Goal: Task Accomplishment & Management: Complete application form

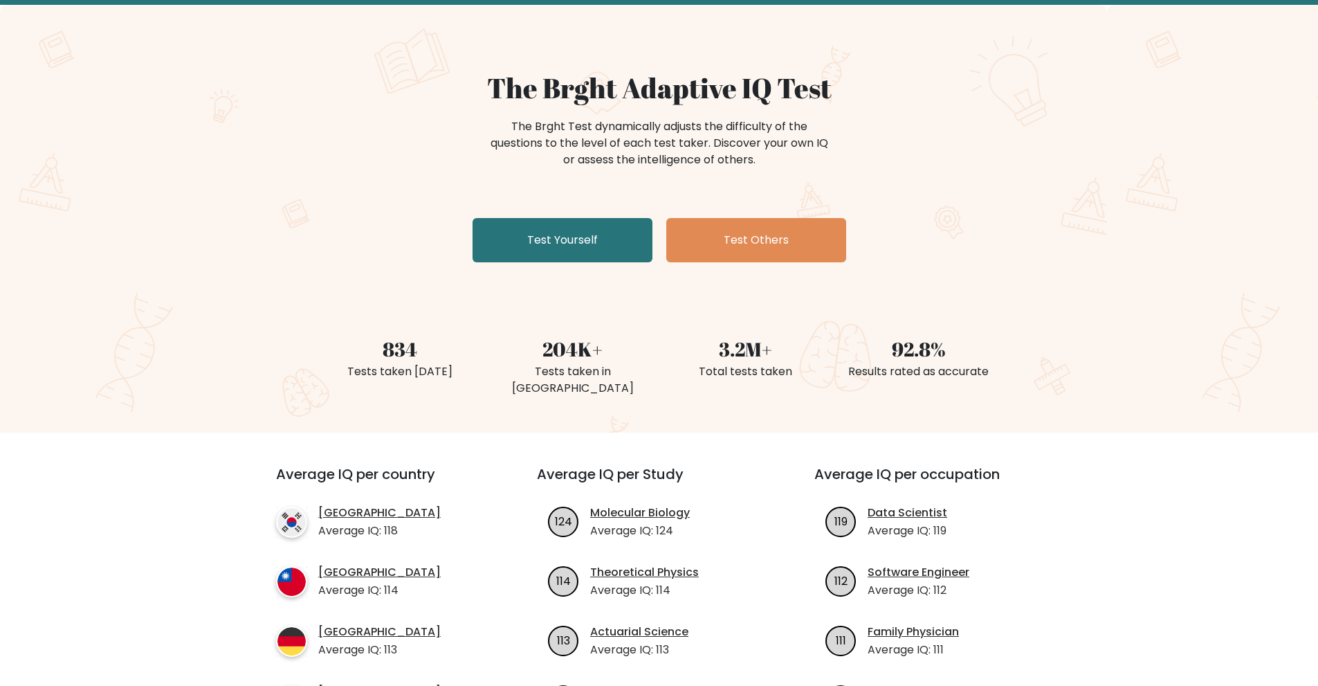
scroll to position [69, 0]
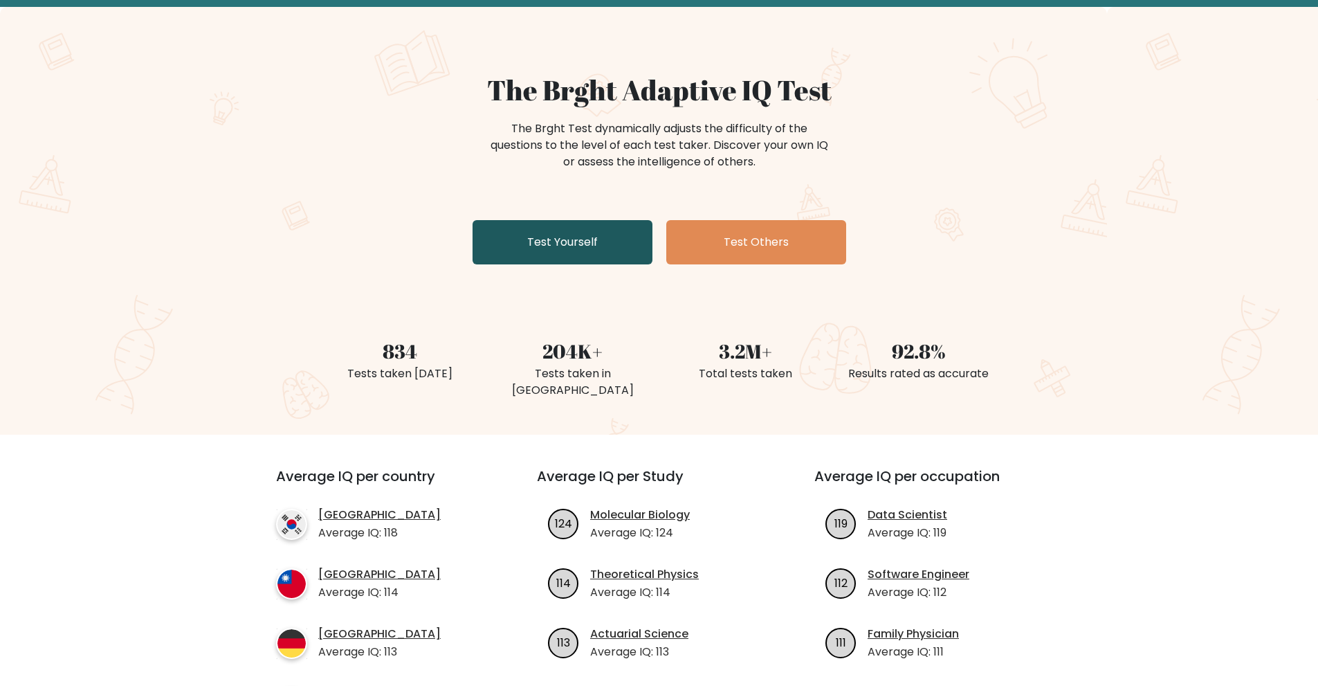
click at [591, 252] on link "Test Yourself" at bounding box center [562, 242] width 180 height 44
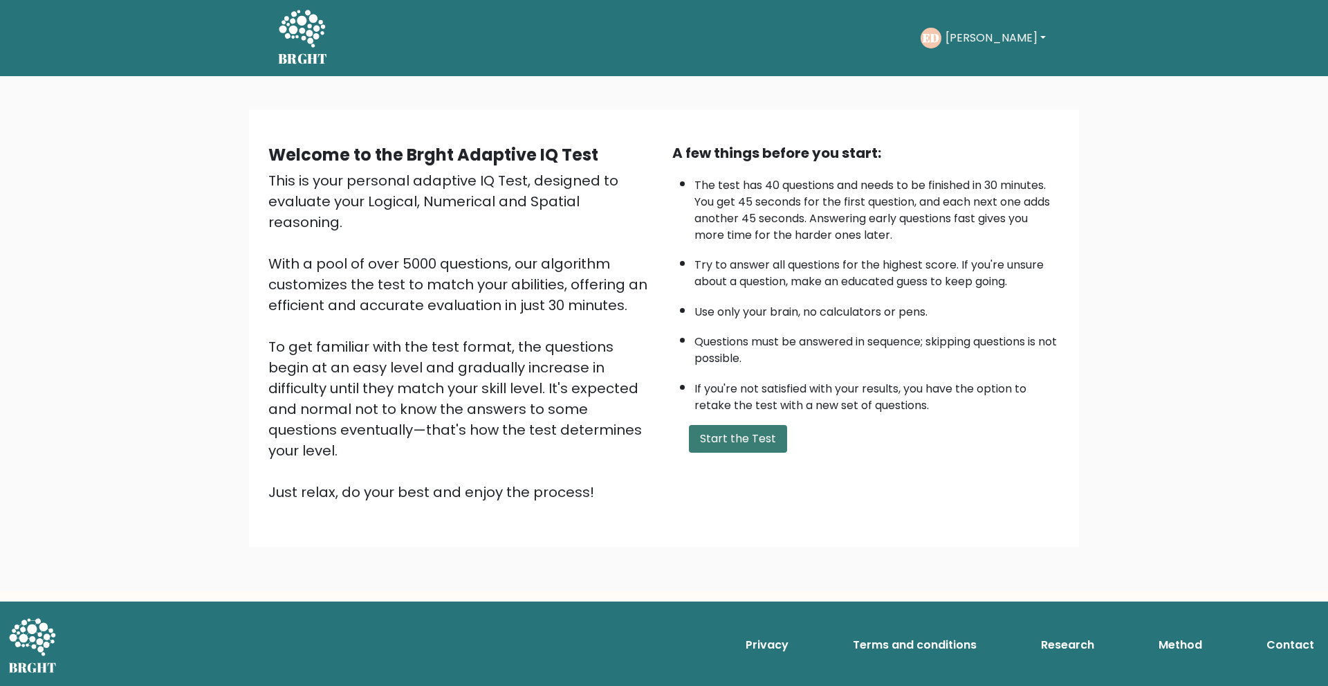
click at [755, 444] on button "Start the Test" at bounding box center [738, 439] width 98 height 28
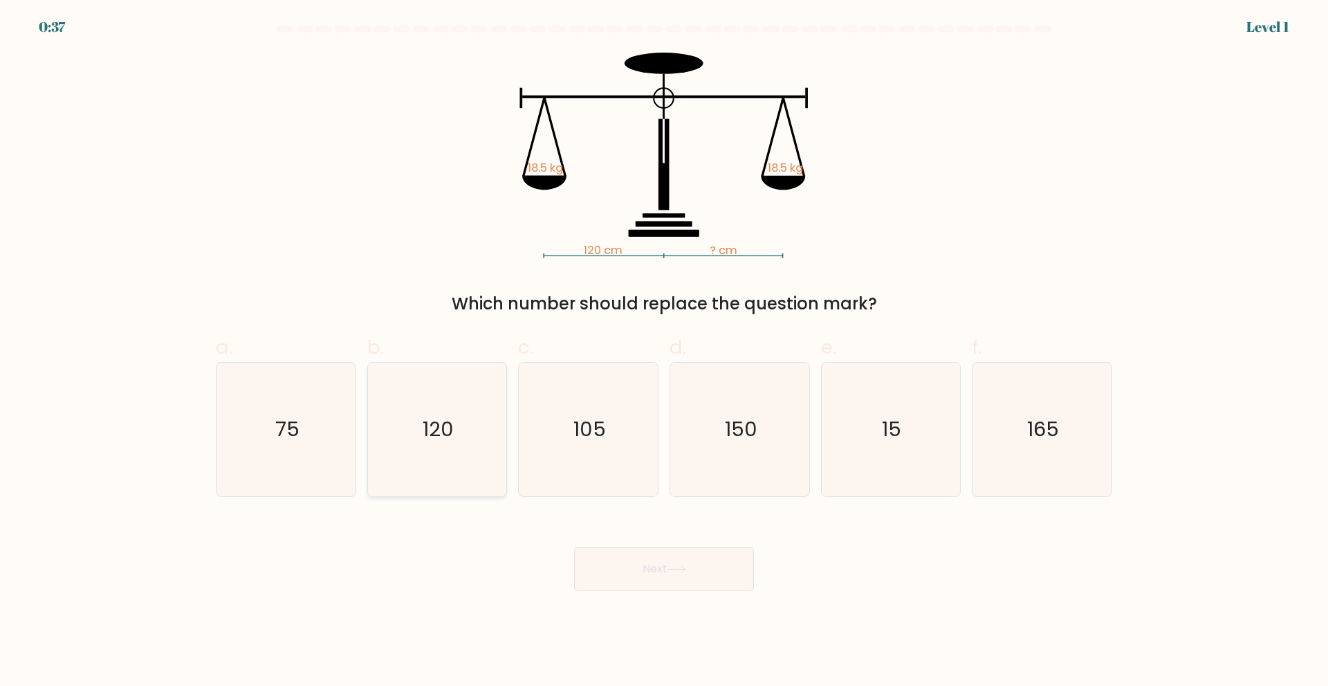
click at [449, 442] on text "120" at bounding box center [438, 429] width 31 height 28
click at [664, 352] on input "b. 120" at bounding box center [664, 347] width 1 height 9
radio input "true"
click at [688, 584] on button "Next" at bounding box center [664, 568] width 180 height 44
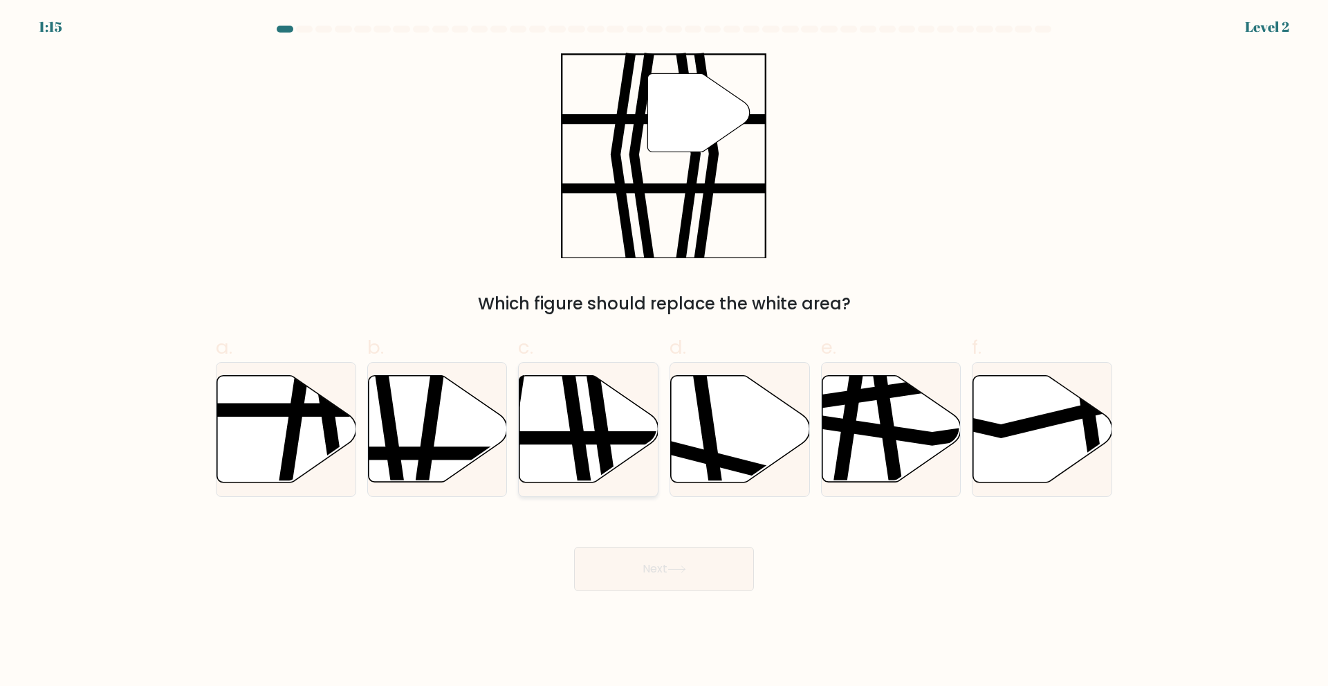
click at [600, 428] on icon at bounding box center [599, 488] width 20 height 280
click at [664, 352] on input "c." at bounding box center [664, 347] width 1 height 9
radio input "true"
click at [650, 559] on button "Next" at bounding box center [664, 568] width 180 height 44
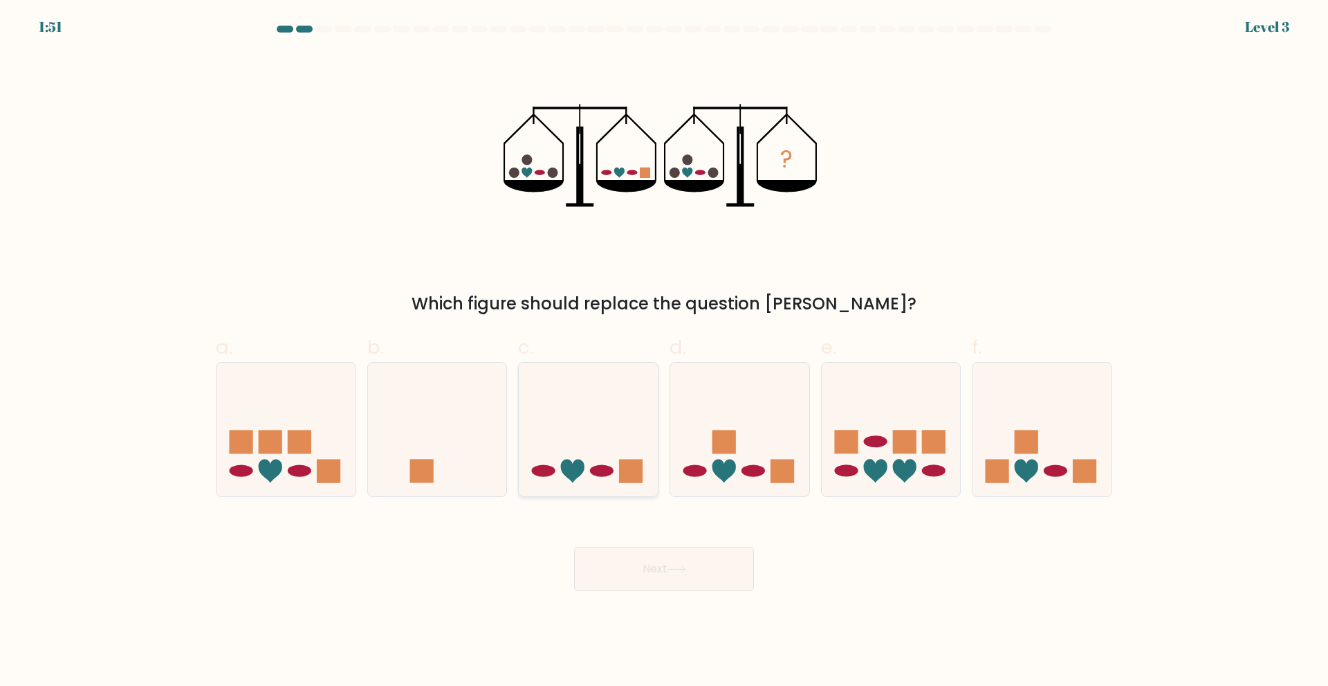
click at [599, 479] on icon at bounding box center [588, 428] width 139 height 115
click at [664, 352] on input "c." at bounding box center [664, 347] width 1 height 9
radio input "true"
click at [645, 556] on button "Next" at bounding box center [664, 568] width 180 height 44
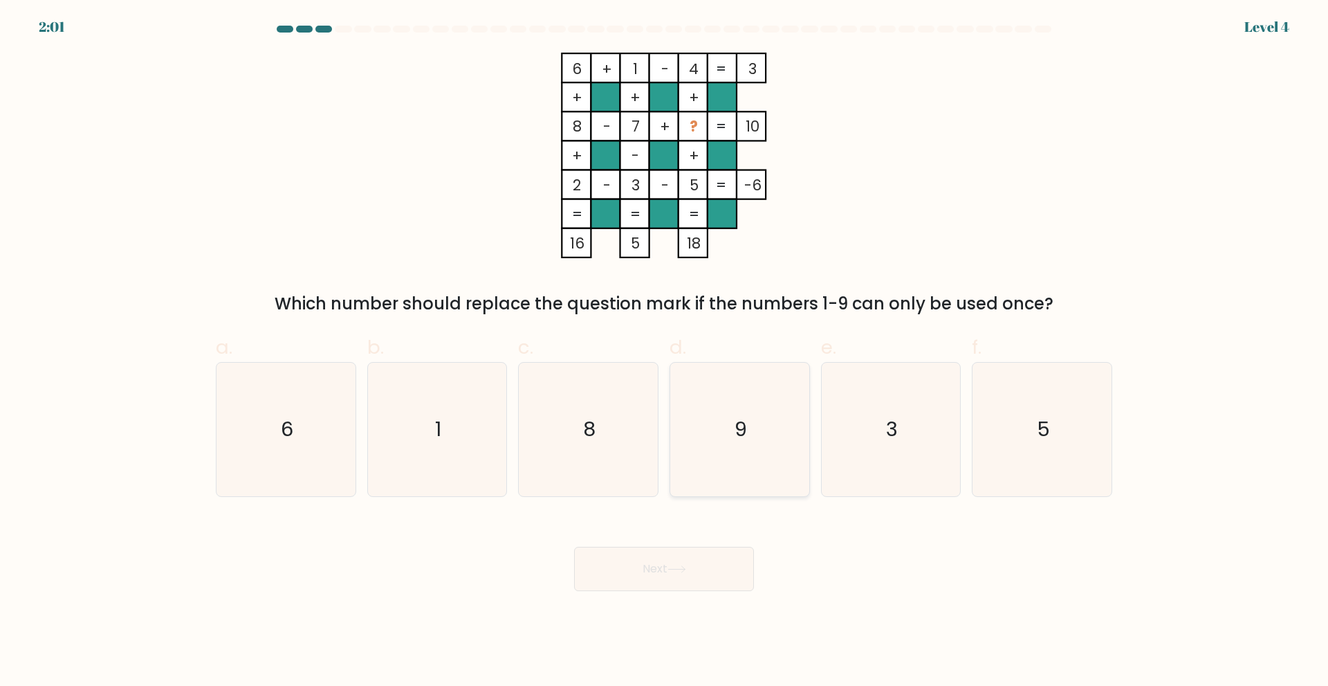
click at [732, 434] on icon "9" at bounding box center [740, 429] width 134 height 134
click at [665, 352] on input "d. 9" at bounding box center [664, 347] width 1 height 9
radio input "true"
click at [665, 565] on button "Next" at bounding box center [664, 568] width 180 height 44
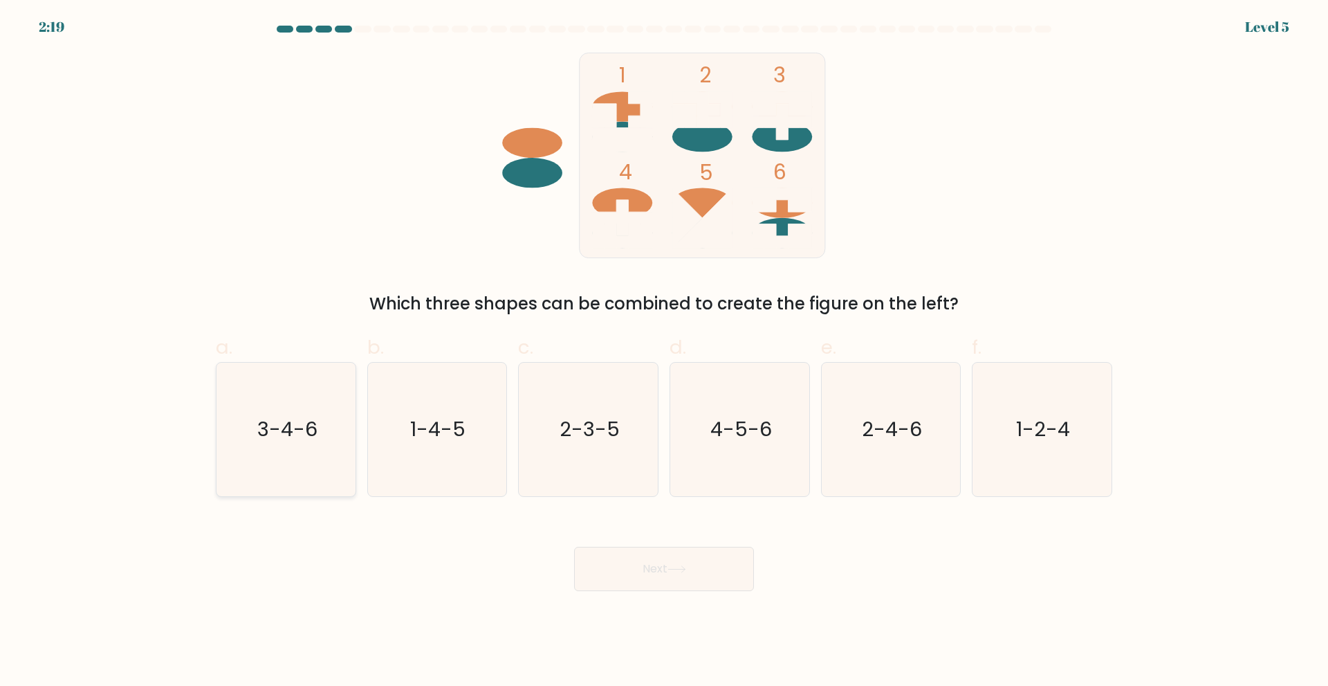
click at [273, 421] on text "3-4-6" at bounding box center [287, 429] width 60 height 28
click at [664, 352] on input "a. 3-4-6" at bounding box center [664, 347] width 1 height 9
radio input "true"
click at [663, 579] on button "Next" at bounding box center [664, 568] width 180 height 44
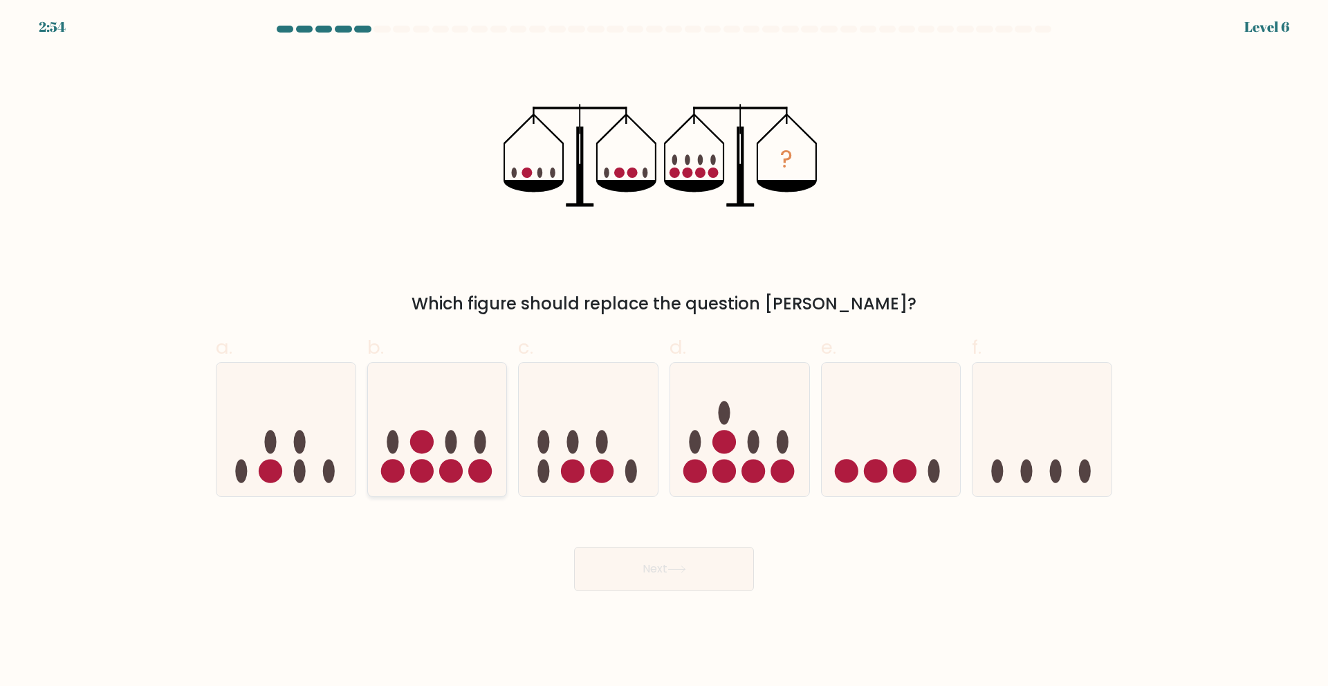
click at [430, 471] on circle at bounding box center [422, 471] width 24 height 24
click at [664, 352] on input "b." at bounding box center [664, 347] width 1 height 9
radio input "true"
click at [632, 570] on button "Next" at bounding box center [664, 568] width 180 height 44
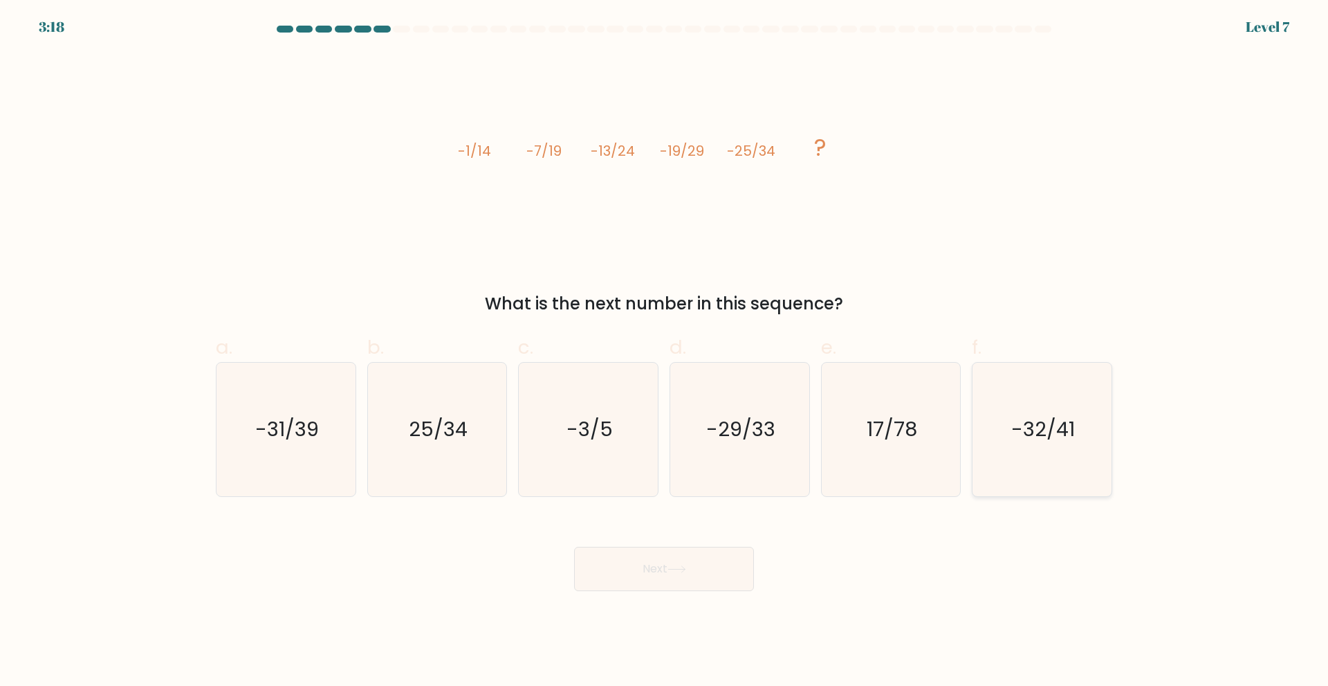
click at [1027, 463] on icon "-32/41" at bounding box center [1042, 429] width 134 height 134
click at [665, 352] on input "f. -32/41" at bounding box center [664, 347] width 1 height 9
radio input "true"
click at [674, 565] on icon at bounding box center [677, 569] width 19 height 8
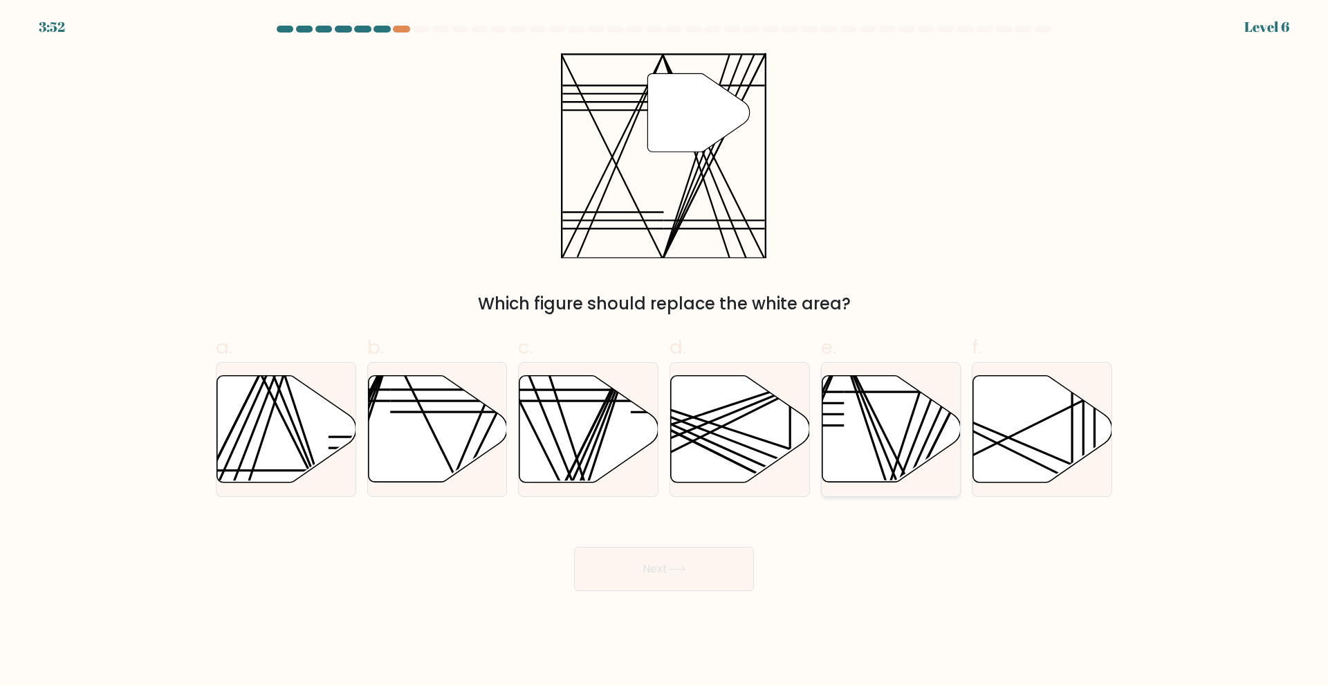
click at [901, 459] on icon at bounding box center [891, 428] width 139 height 107
click at [665, 352] on input "e." at bounding box center [664, 347] width 1 height 9
radio input "true"
click at [659, 580] on button "Next" at bounding box center [664, 568] width 180 height 44
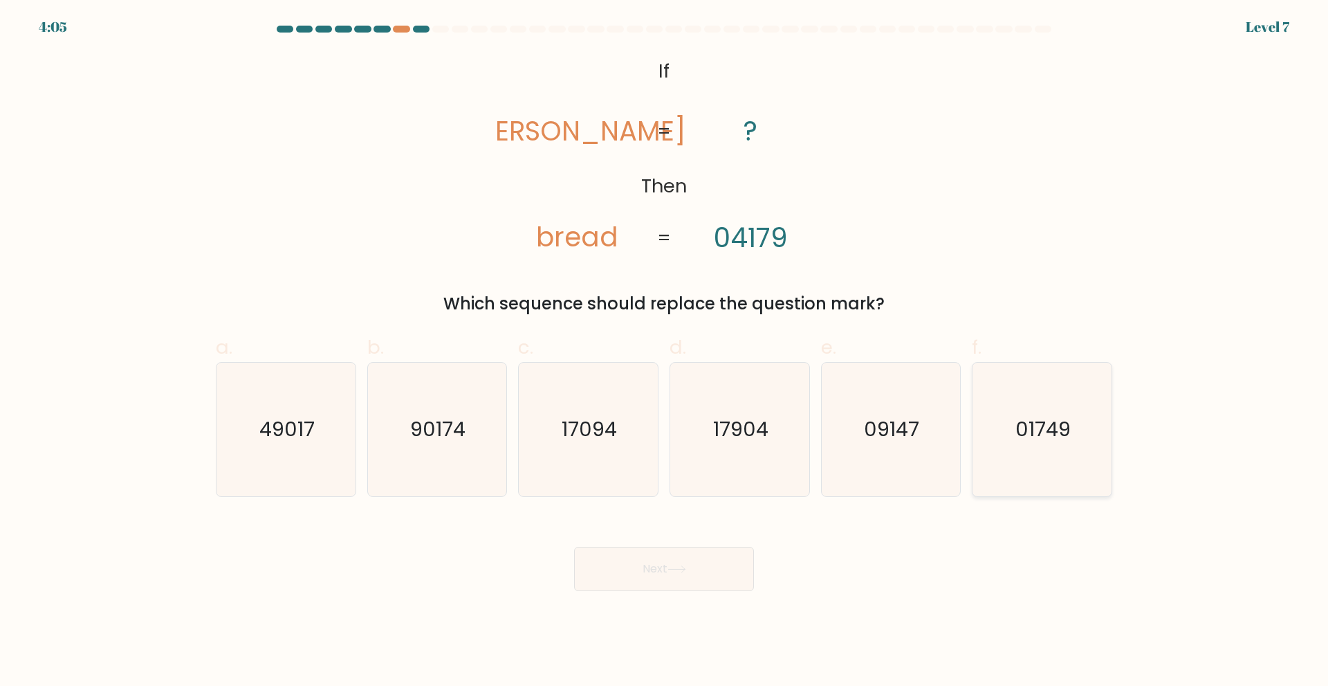
click at [1044, 441] on text "01749" at bounding box center [1043, 429] width 55 height 28
click at [665, 352] on input "f. 01749" at bounding box center [664, 347] width 1 height 9
radio input "true"
click at [631, 566] on button "Next" at bounding box center [664, 568] width 180 height 44
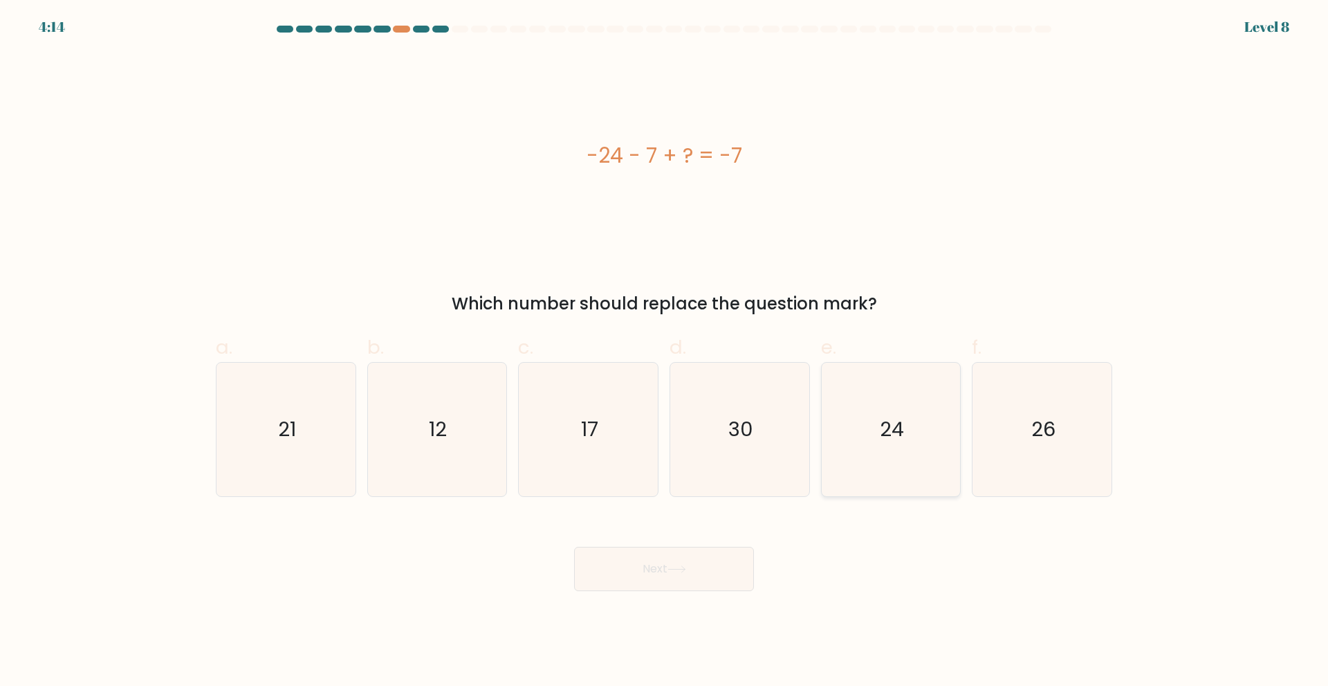
click at [930, 457] on icon "24" at bounding box center [891, 429] width 134 height 134
click at [665, 352] on input "e. 24" at bounding box center [664, 347] width 1 height 9
radio input "true"
click at [685, 570] on icon at bounding box center [676, 569] width 17 height 6
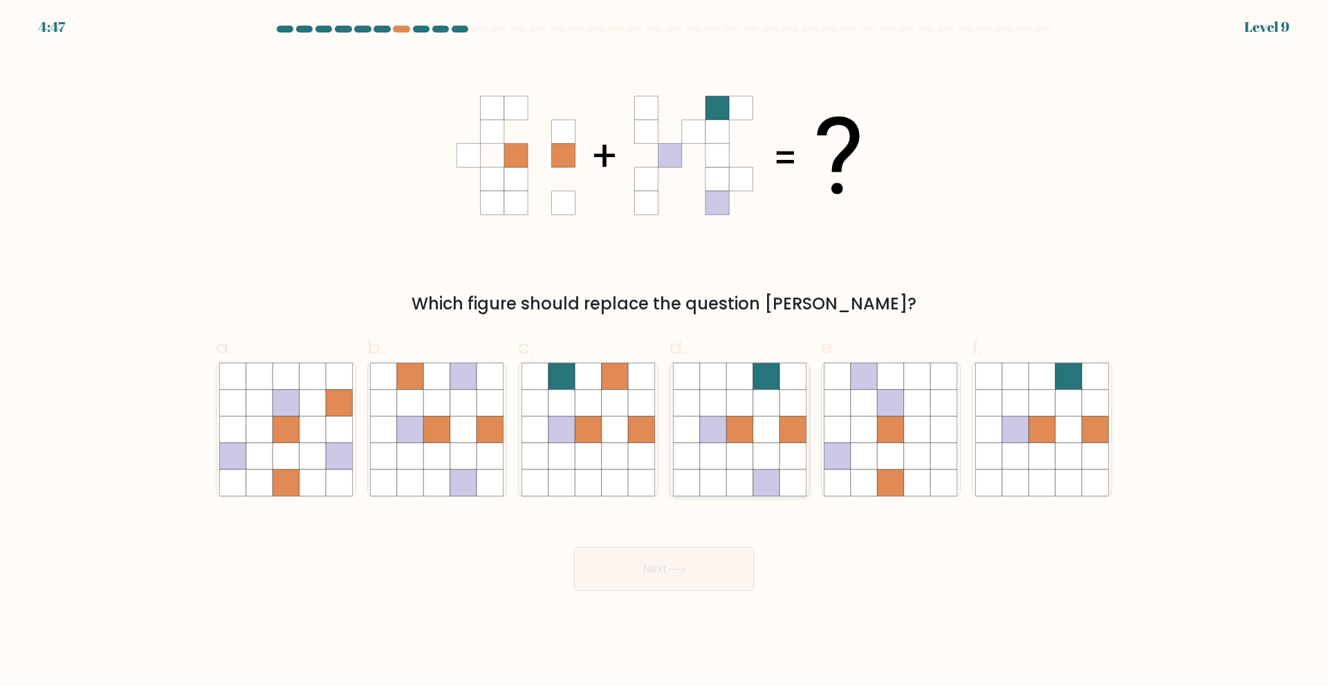
click at [757, 491] on icon at bounding box center [766, 482] width 26 height 26
click at [665, 352] on input "d." at bounding box center [664, 347] width 1 height 9
radio input "true"
click at [681, 584] on button "Next" at bounding box center [664, 568] width 180 height 44
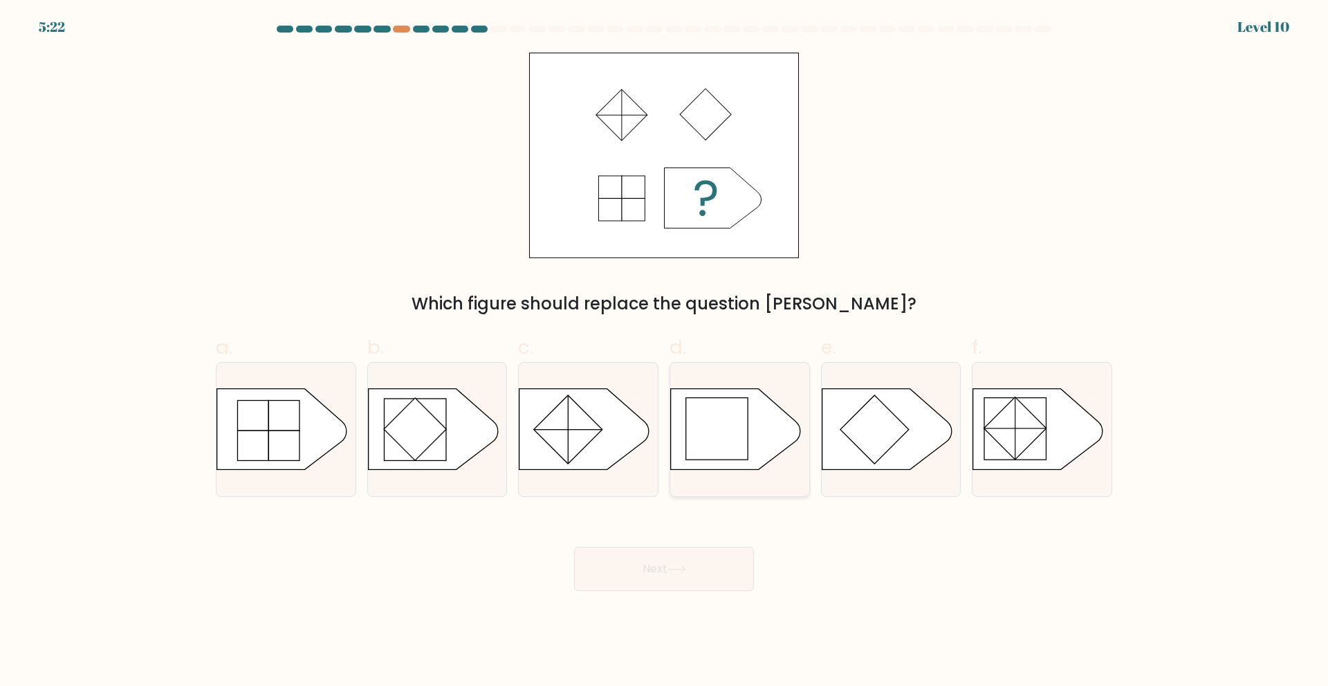
click at [727, 445] on rect at bounding box center [717, 429] width 62 height 62
click at [665, 352] on input "d." at bounding box center [664, 347] width 1 height 9
radio input "true"
click at [684, 571] on icon at bounding box center [677, 569] width 19 height 8
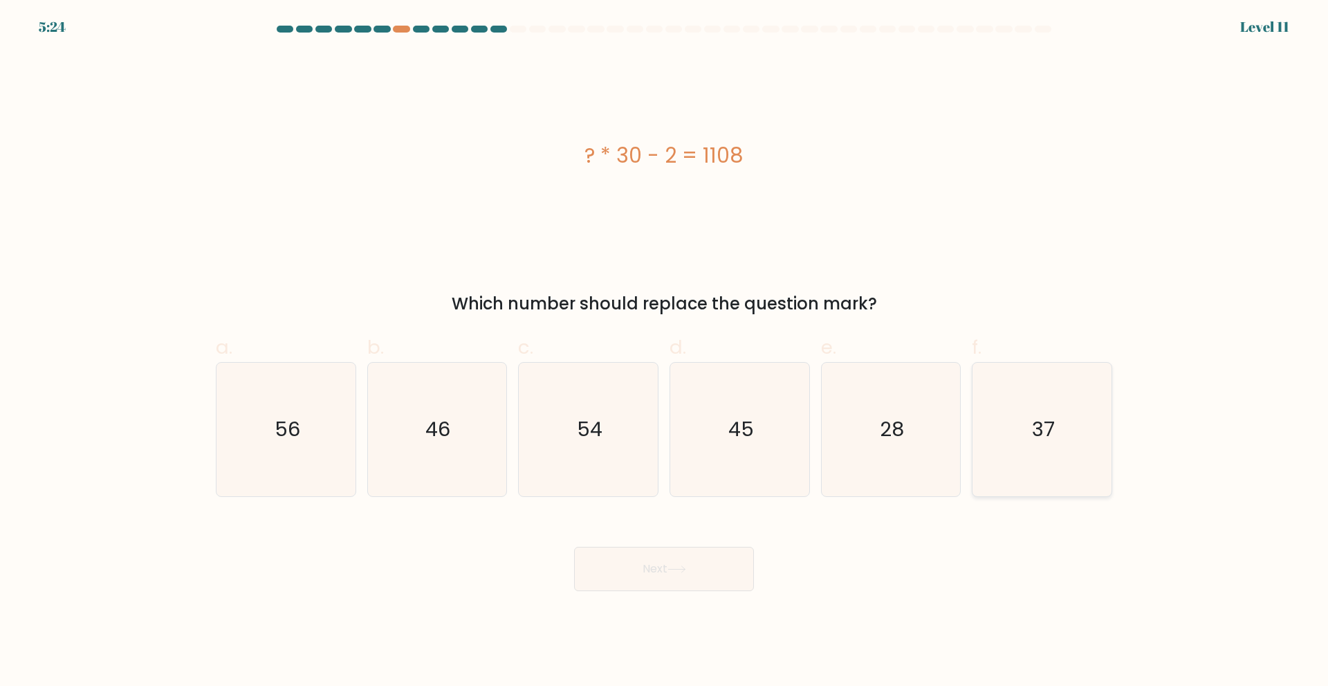
click at [1062, 436] on icon "37" at bounding box center [1042, 429] width 134 height 134
click at [665, 352] on input "f. 37" at bounding box center [664, 347] width 1 height 9
radio input "true"
click at [698, 587] on button "Next" at bounding box center [664, 568] width 180 height 44
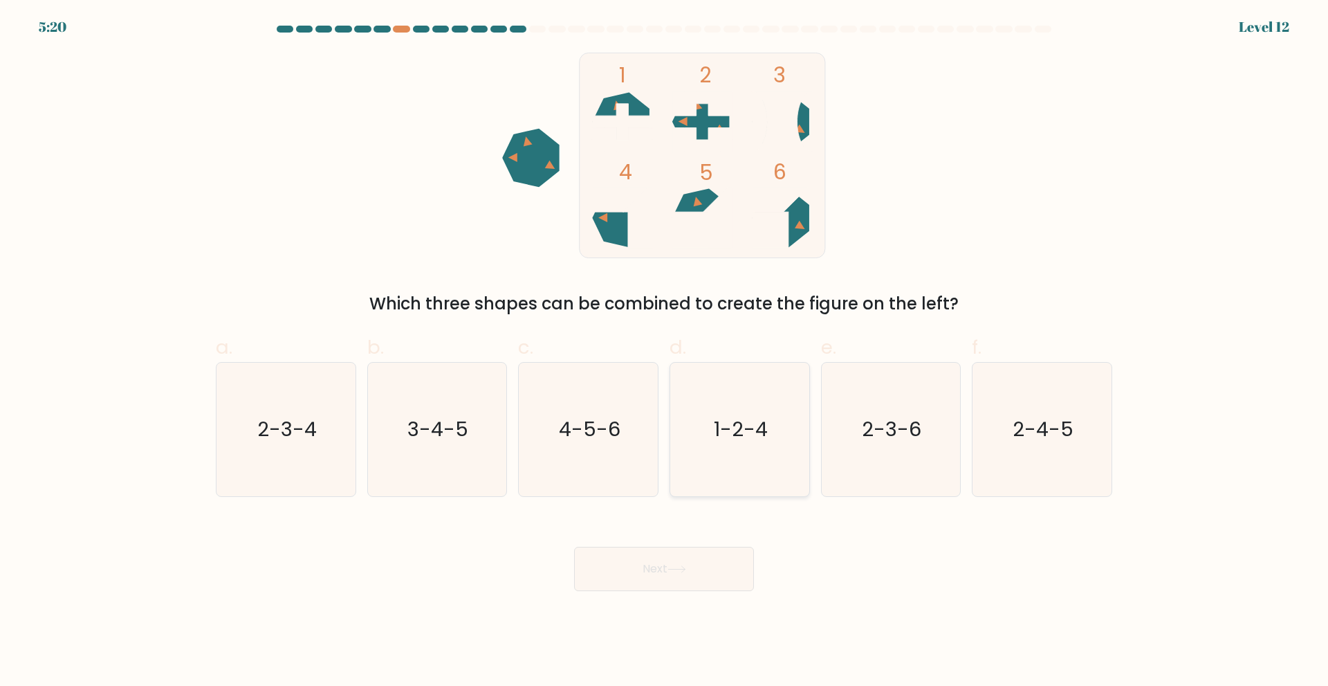
click at [716, 441] on text "1-2-4" at bounding box center [741, 429] width 54 height 28
click at [665, 352] on input "d. 1-2-4" at bounding box center [664, 347] width 1 height 9
radio input "true"
click at [652, 573] on button "Next" at bounding box center [664, 568] width 180 height 44
click at [661, 555] on button "Next" at bounding box center [664, 568] width 180 height 44
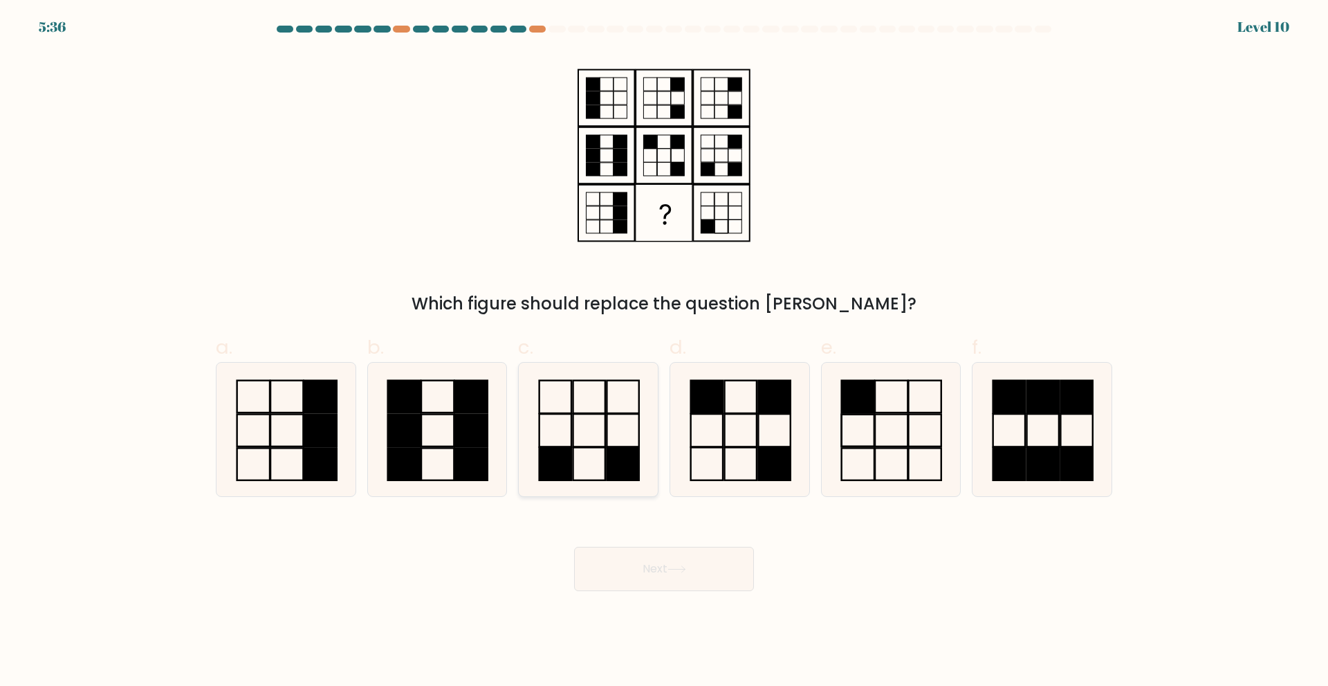
click at [594, 446] on rect at bounding box center [589, 430] width 32 height 33
click at [664, 352] on input "c." at bounding box center [664, 347] width 1 height 9
radio input "true"
click at [628, 567] on button "Next" at bounding box center [664, 568] width 180 height 44
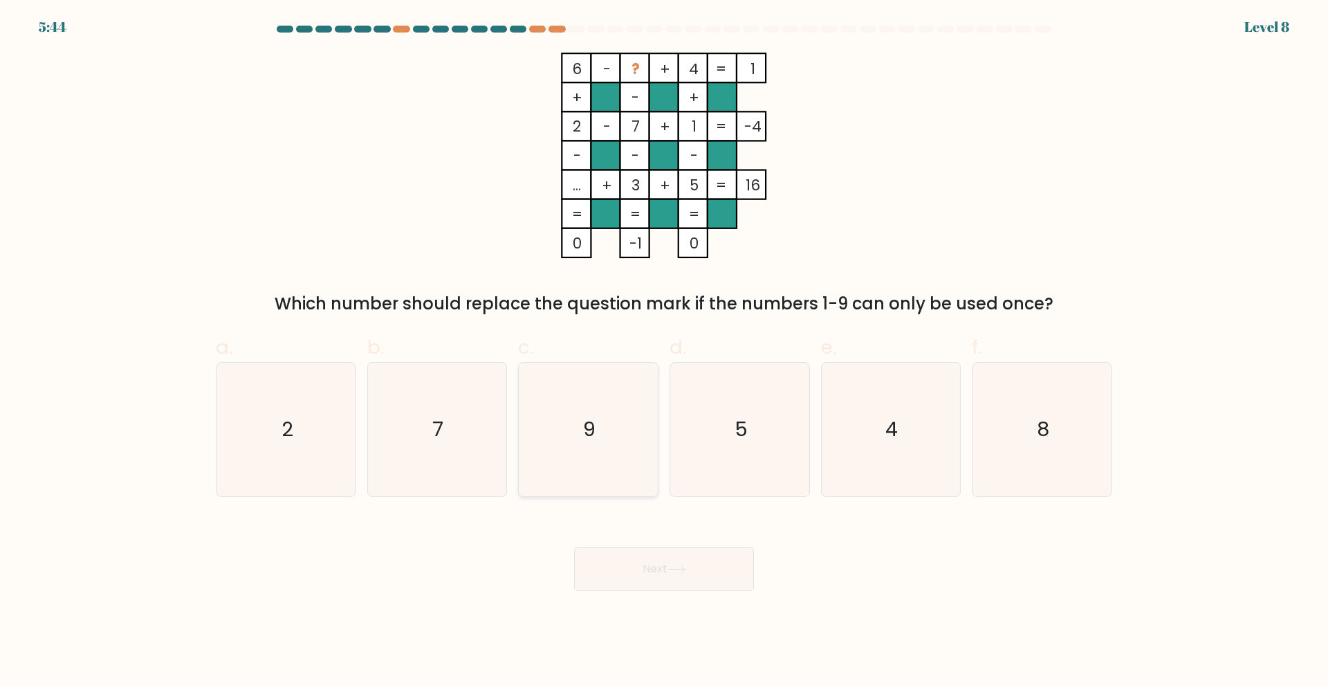
click at [618, 445] on icon "9" at bounding box center [589, 429] width 134 height 134
click at [664, 352] on input "c. 9" at bounding box center [664, 347] width 1 height 9
radio input "true"
click at [643, 559] on button "Next" at bounding box center [664, 568] width 180 height 44
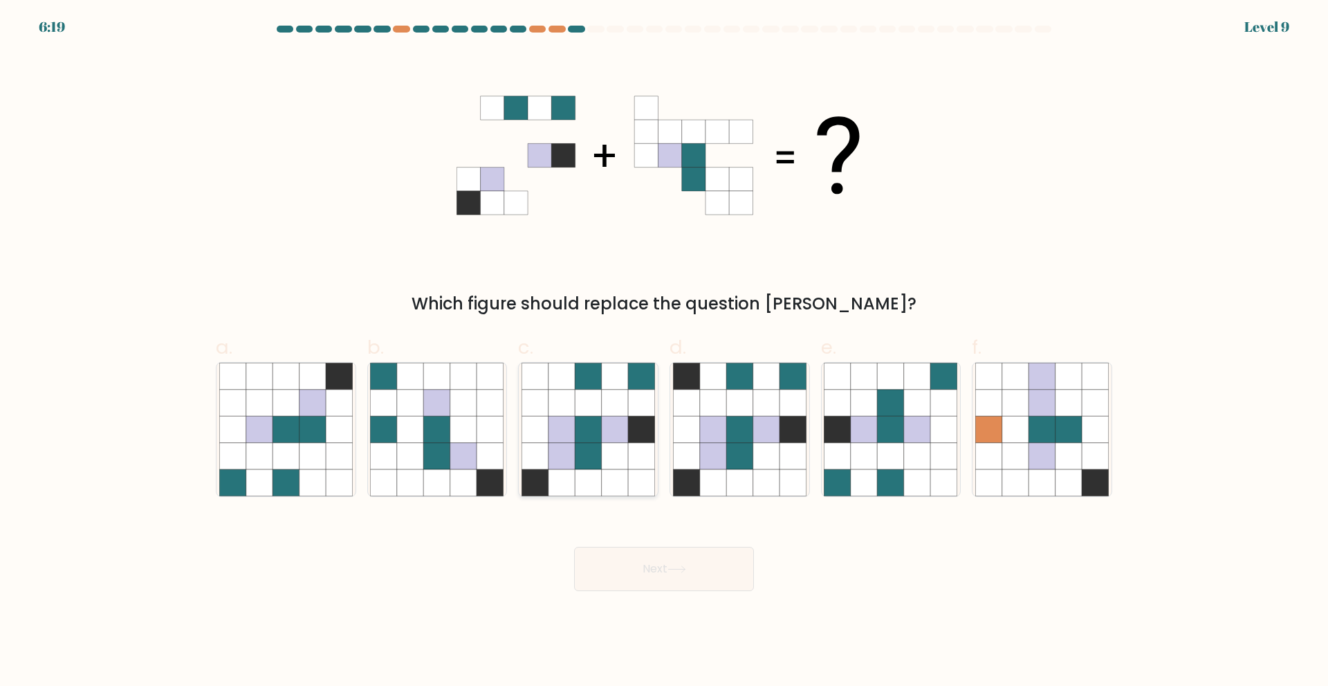
click at [607, 459] on icon at bounding box center [615, 455] width 26 height 26
click at [664, 352] on input "c." at bounding box center [664, 347] width 1 height 9
radio input "true"
click at [609, 573] on button "Next" at bounding box center [664, 568] width 180 height 44
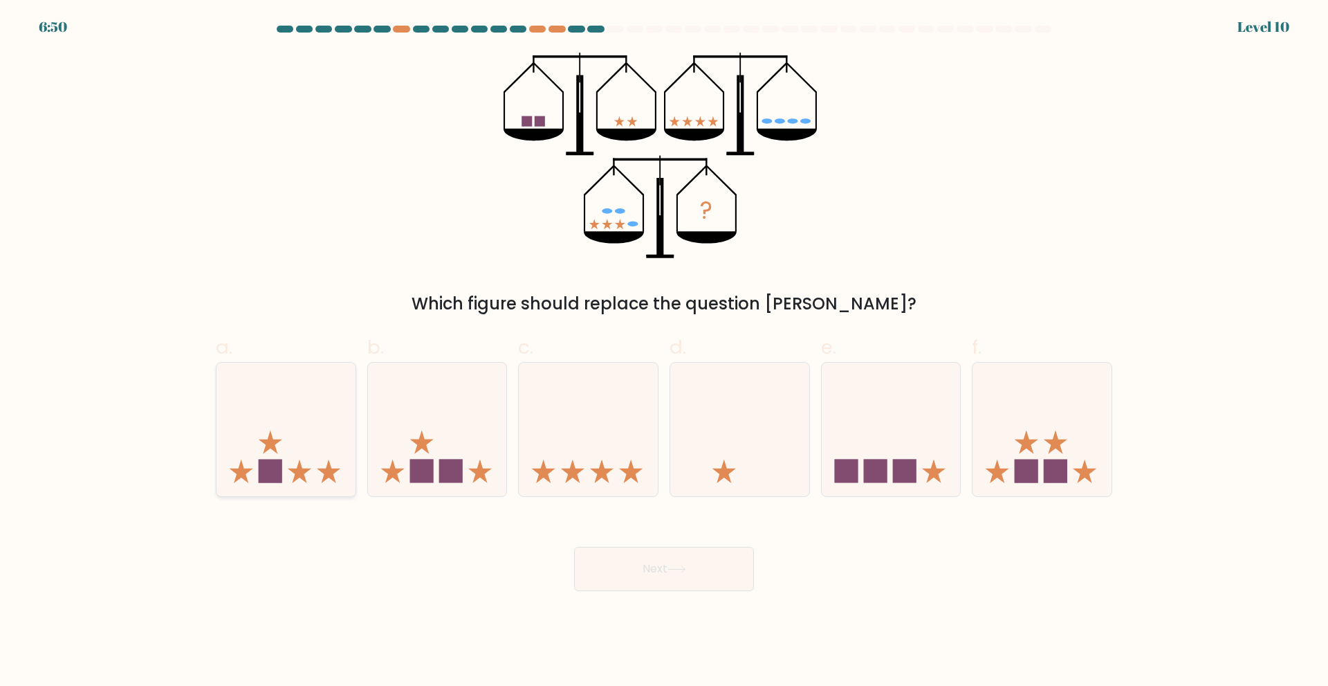
click at [311, 454] on icon at bounding box center [286, 428] width 139 height 115
click at [664, 352] on input "a." at bounding box center [664, 347] width 1 height 9
radio input "true"
click at [598, 561] on button "Next" at bounding box center [664, 568] width 180 height 44
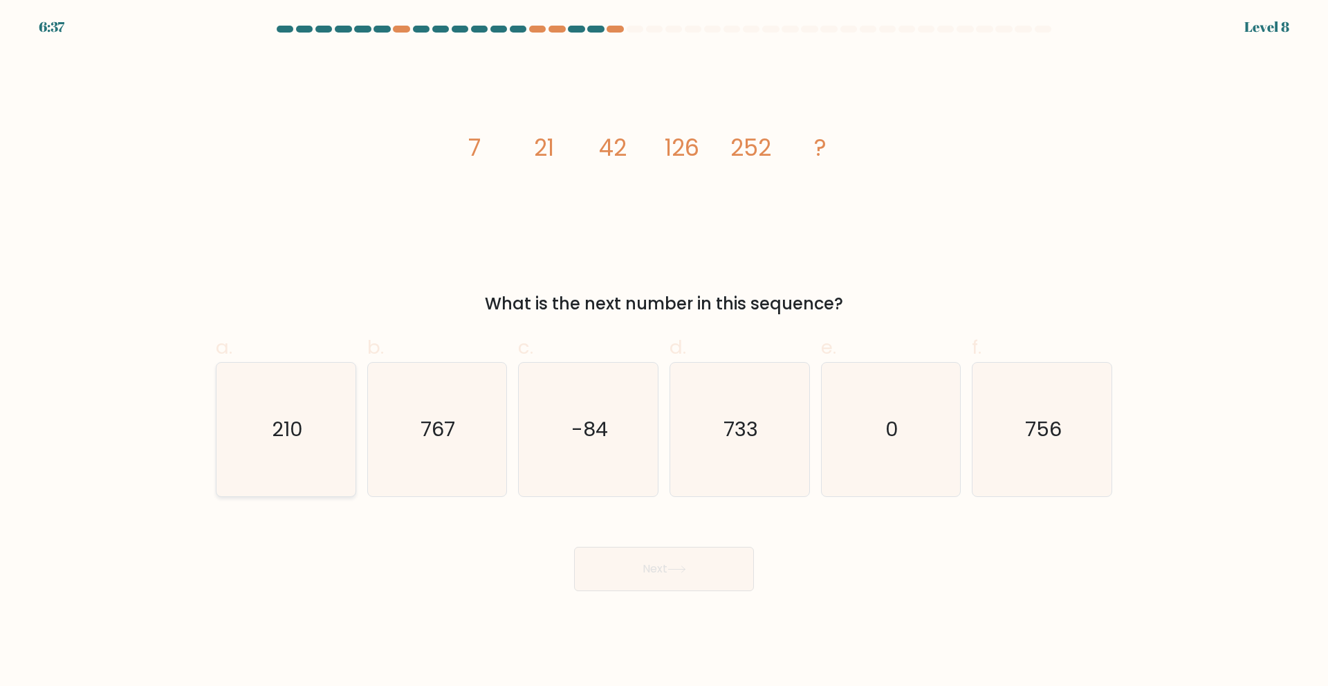
click at [315, 459] on icon "210" at bounding box center [286, 429] width 134 height 134
click at [664, 352] on input "a. 210" at bounding box center [664, 347] width 1 height 9
radio input "true"
click at [670, 590] on button "Next" at bounding box center [664, 568] width 180 height 44
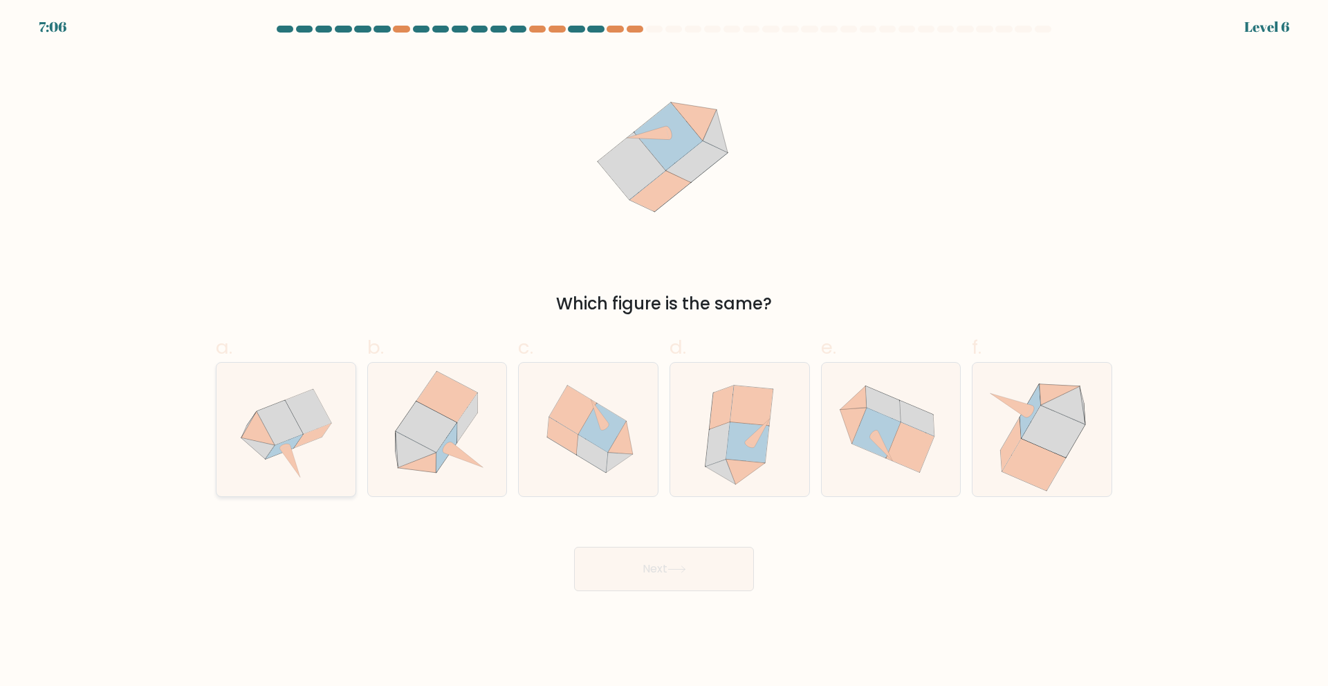
click at [292, 415] on icon at bounding box center [280, 422] width 46 height 44
click at [664, 352] on input "a." at bounding box center [664, 347] width 1 height 9
radio input "true"
click at [652, 573] on button "Next" at bounding box center [664, 568] width 180 height 44
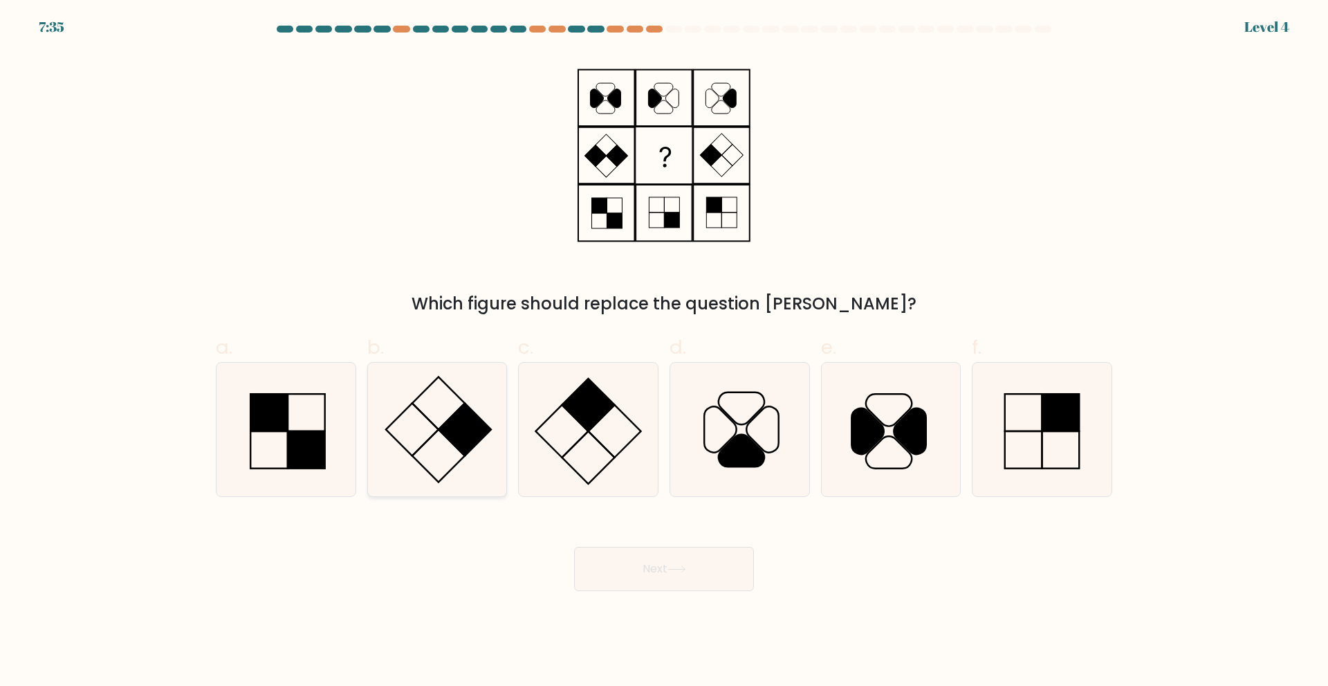
click at [452, 419] on rect at bounding box center [465, 429] width 53 height 53
click at [664, 352] on input "b." at bounding box center [664, 347] width 1 height 9
radio input "true"
click at [654, 580] on button "Next" at bounding box center [664, 568] width 180 height 44
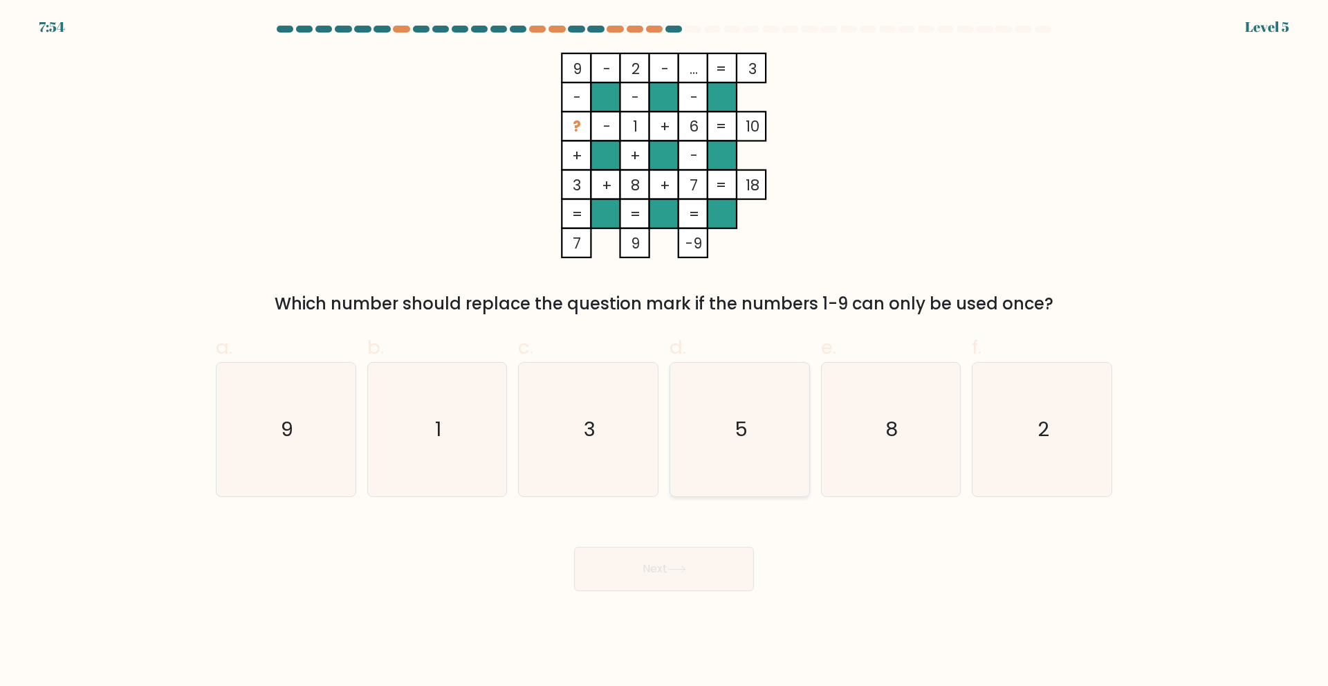
click at [697, 441] on icon "5" at bounding box center [740, 429] width 134 height 134
click at [665, 352] on input "d. 5" at bounding box center [664, 347] width 1 height 9
radio input "true"
click at [672, 552] on button "Next" at bounding box center [664, 568] width 180 height 44
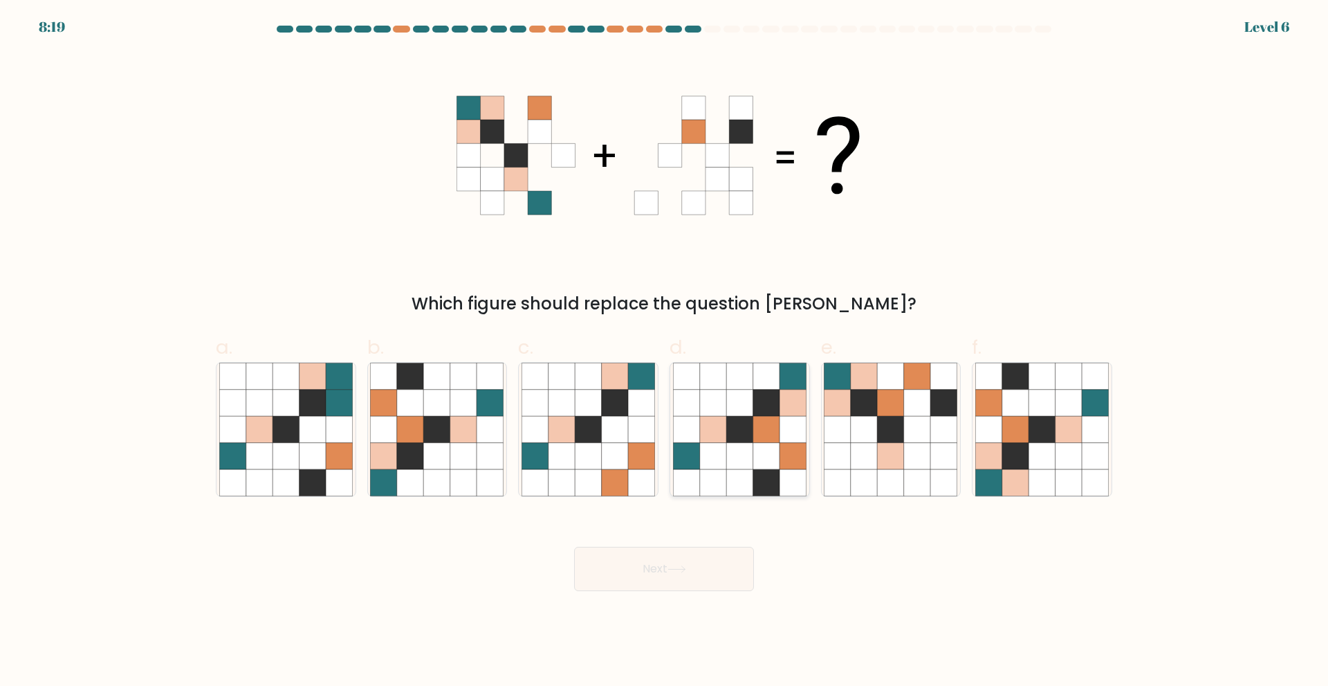
click at [742, 416] on icon at bounding box center [739, 429] width 26 height 26
click at [665, 352] on input "d." at bounding box center [664, 347] width 1 height 9
radio input "true"
click at [647, 575] on button "Next" at bounding box center [664, 568] width 180 height 44
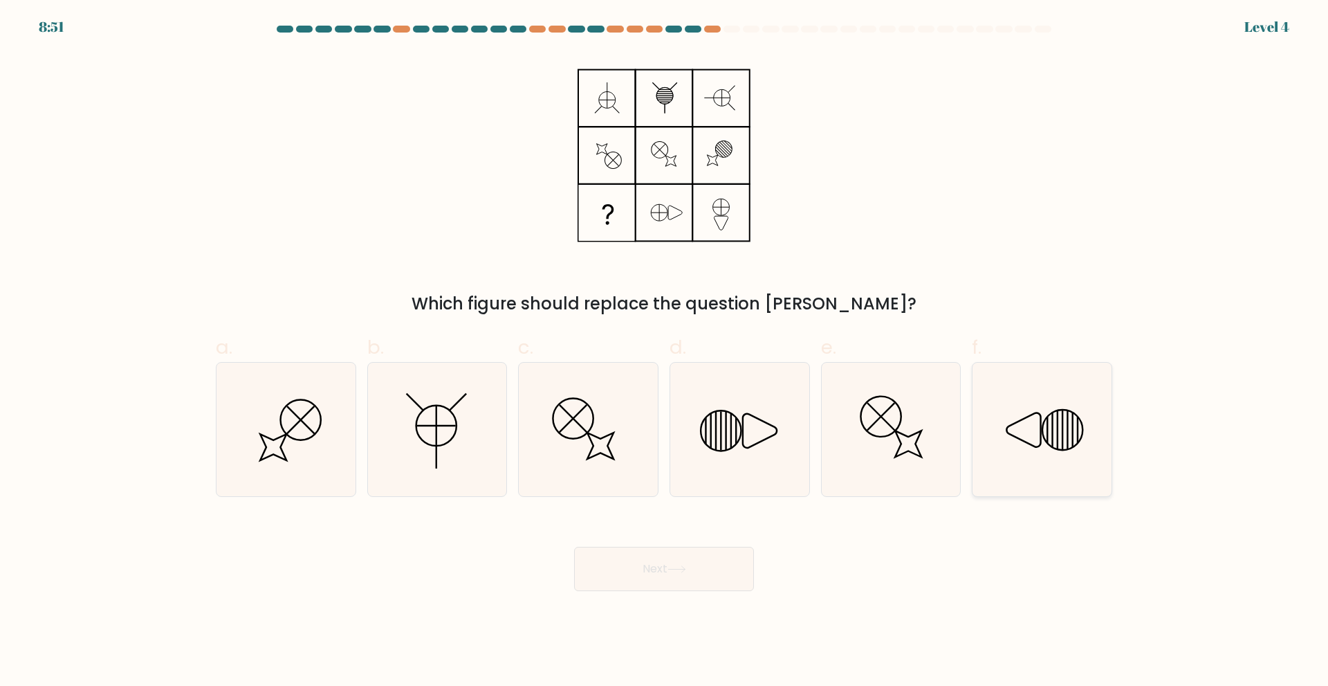
click at [1030, 452] on icon at bounding box center [1042, 429] width 134 height 134
click at [665, 352] on input "f." at bounding box center [664, 347] width 1 height 9
radio input "true"
drag, startPoint x: 668, startPoint y: 565, endPoint x: 856, endPoint y: 571, distance: 188.2
click at [856, 571] on div "Next" at bounding box center [664, 551] width 913 height 77
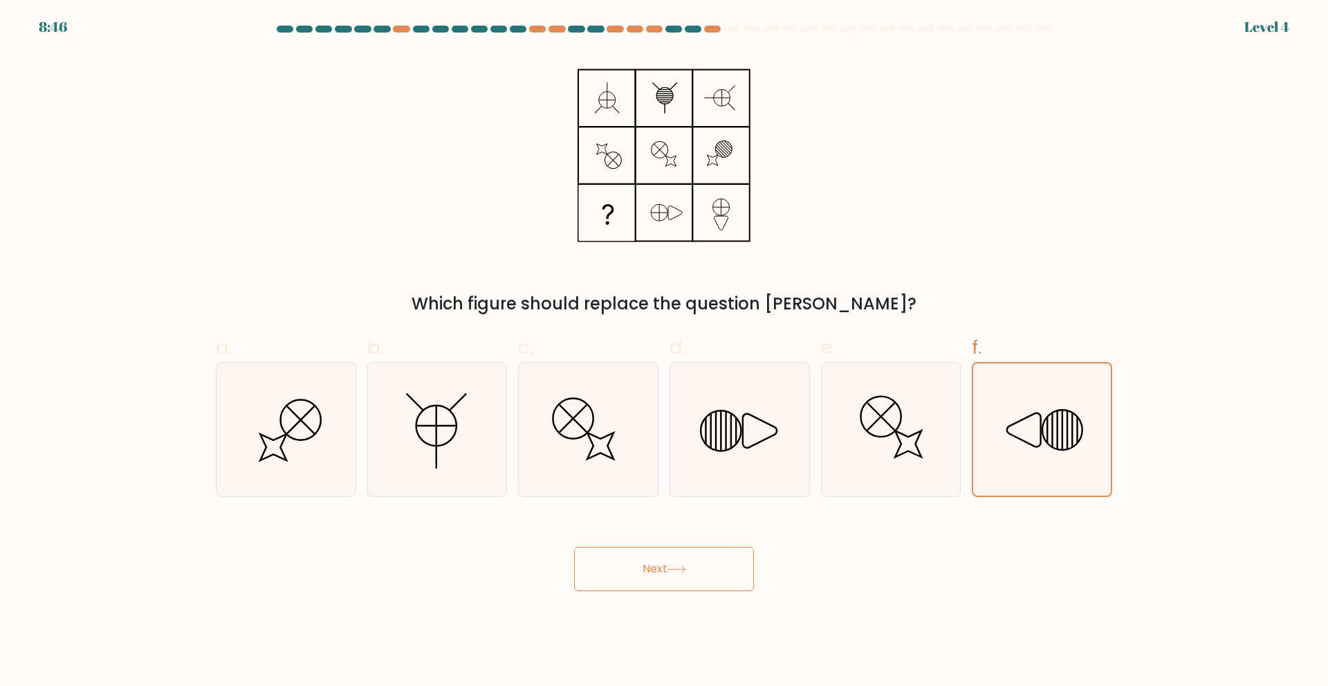
click at [680, 552] on button "Next" at bounding box center [664, 568] width 180 height 44
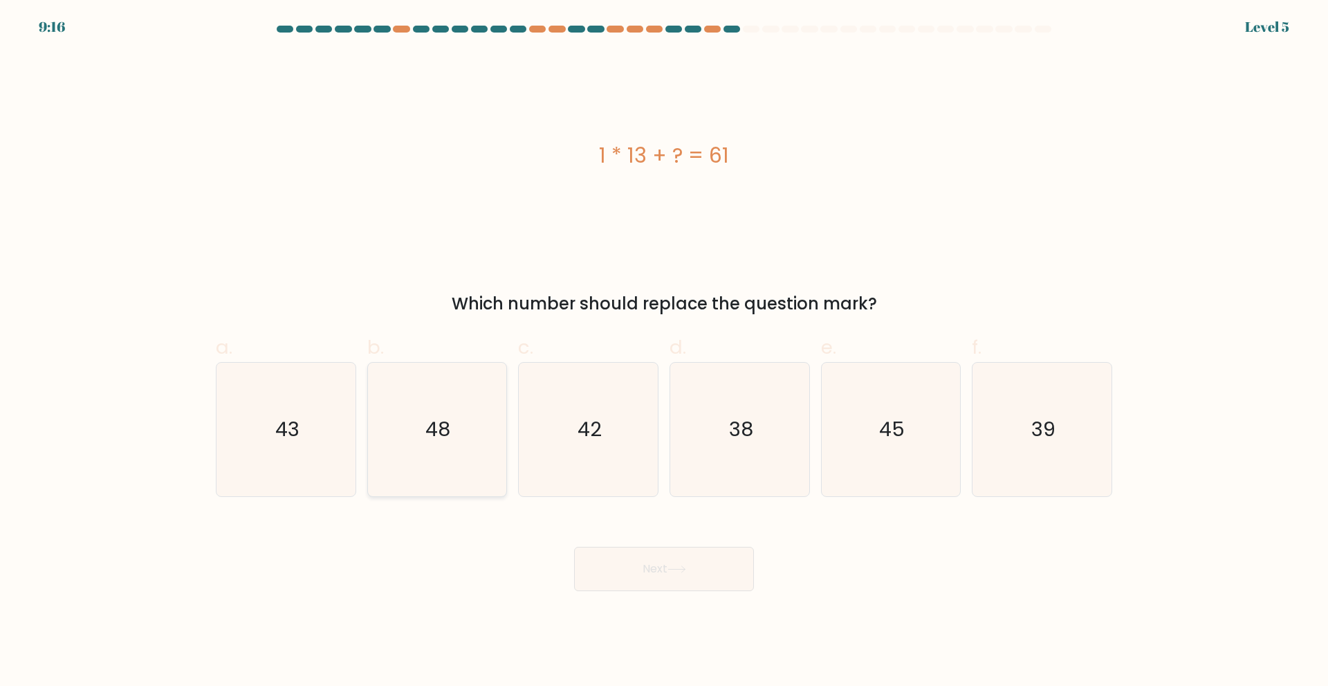
click at [465, 432] on icon "48" at bounding box center [437, 429] width 134 height 134
click at [664, 352] on input "b. 48" at bounding box center [664, 347] width 1 height 9
radio input "true"
click at [647, 585] on button "Next" at bounding box center [664, 568] width 180 height 44
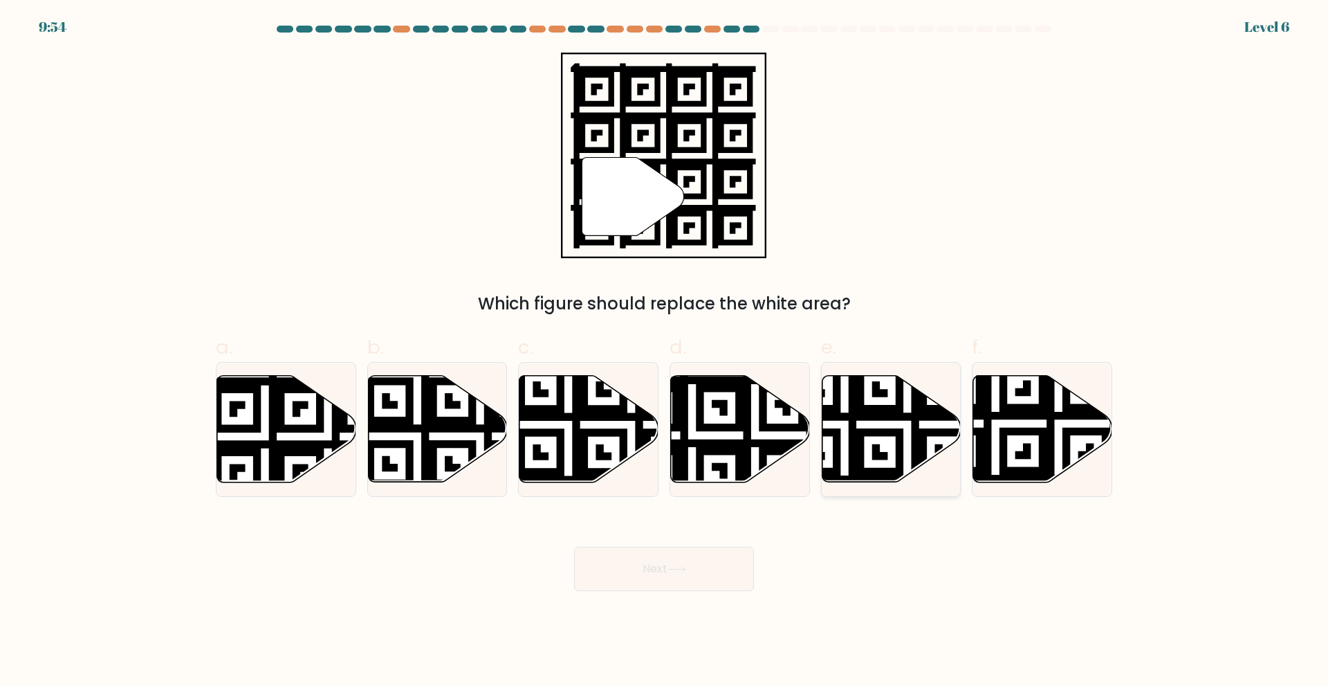
click at [876, 421] on icon at bounding box center [891, 428] width 139 height 107
click at [665, 352] on input "e." at bounding box center [664, 347] width 1 height 9
radio input "true"
click at [684, 564] on button "Next" at bounding box center [664, 568] width 180 height 44
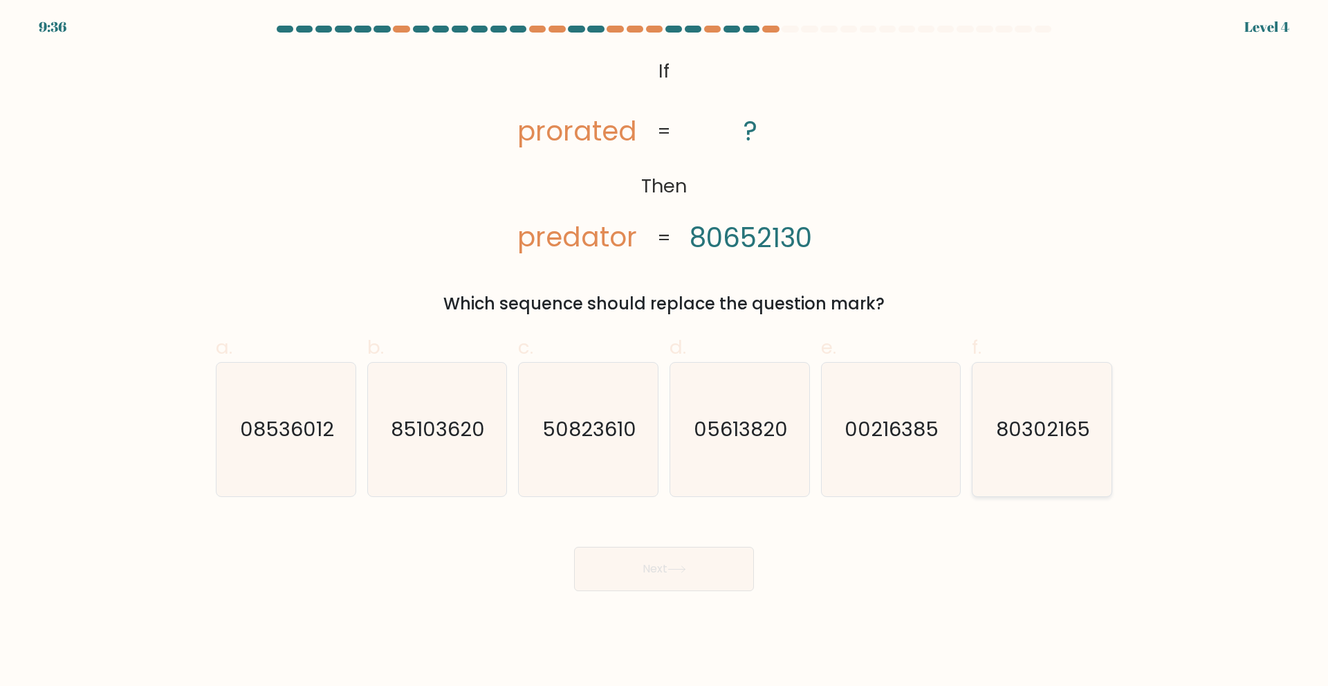
click at [1017, 430] on text "80302165" at bounding box center [1044, 429] width 94 height 28
click at [665, 352] on input "f. 80302165" at bounding box center [664, 347] width 1 height 9
radio input "true"
click at [589, 564] on button "Next" at bounding box center [664, 568] width 180 height 44
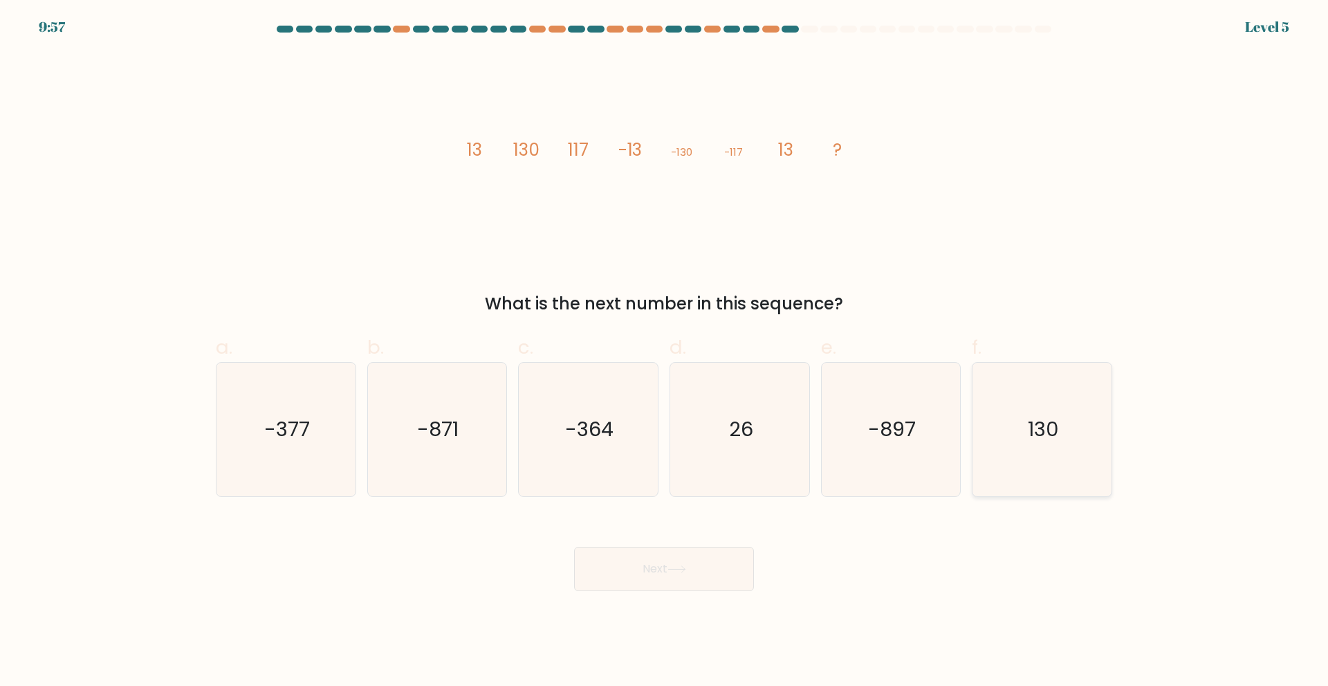
click at [1019, 434] on icon "130" at bounding box center [1042, 429] width 134 height 134
click at [665, 352] on input "f. 130" at bounding box center [664, 347] width 1 height 9
radio input "true"
click at [703, 575] on button "Next" at bounding box center [664, 568] width 180 height 44
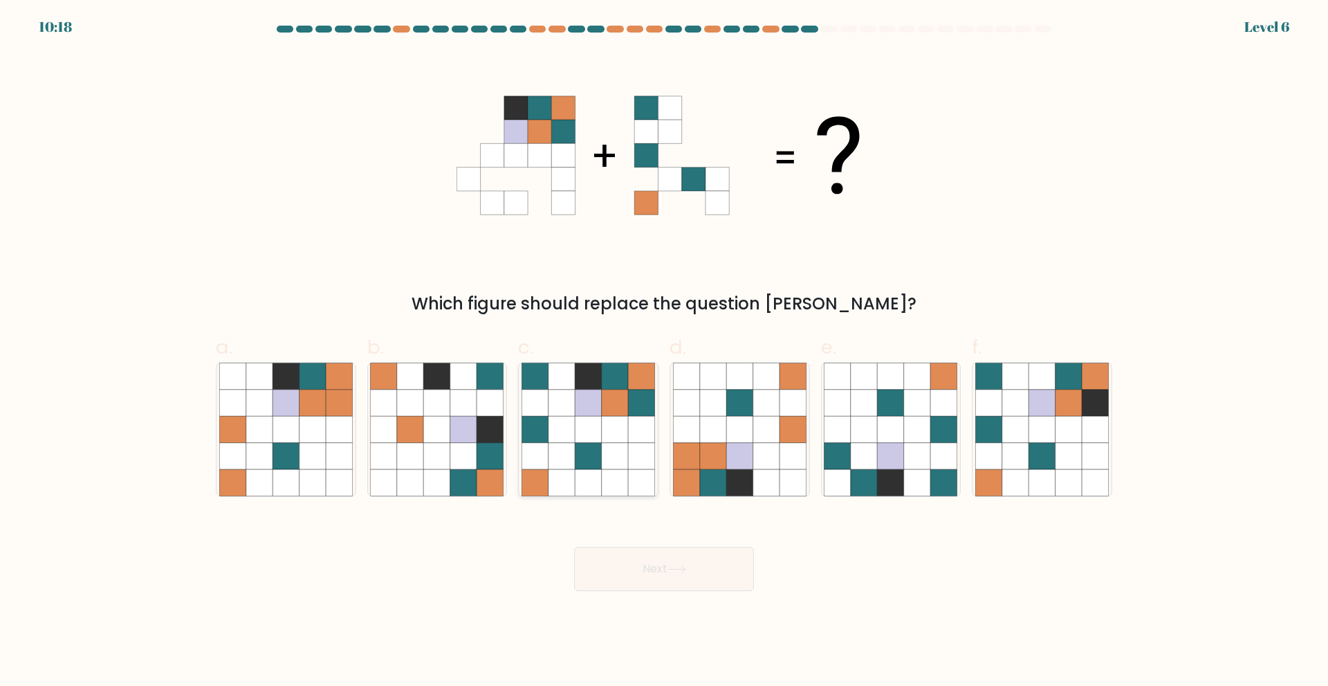
click at [575, 445] on icon at bounding box center [562, 455] width 26 height 26
click at [664, 352] on input "c." at bounding box center [664, 347] width 1 height 9
radio input "true"
click at [688, 587] on button "Next" at bounding box center [664, 568] width 180 height 44
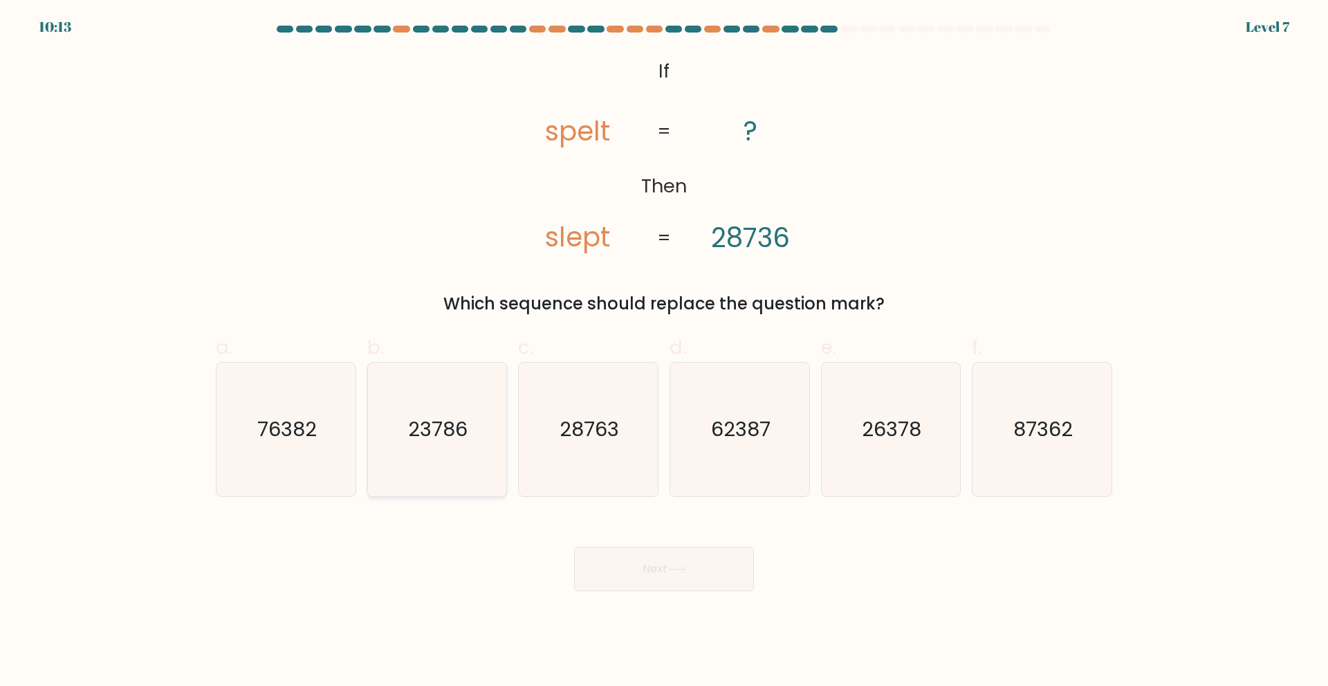
click at [428, 456] on icon "23786" at bounding box center [437, 429] width 134 height 134
click at [664, 352] on input "b. 23786" at bounding box center [664, 347] width 1 height 9
radio input "true"
click at [685, 567] on icon at bounding box center [676, 569] width 17 height 6
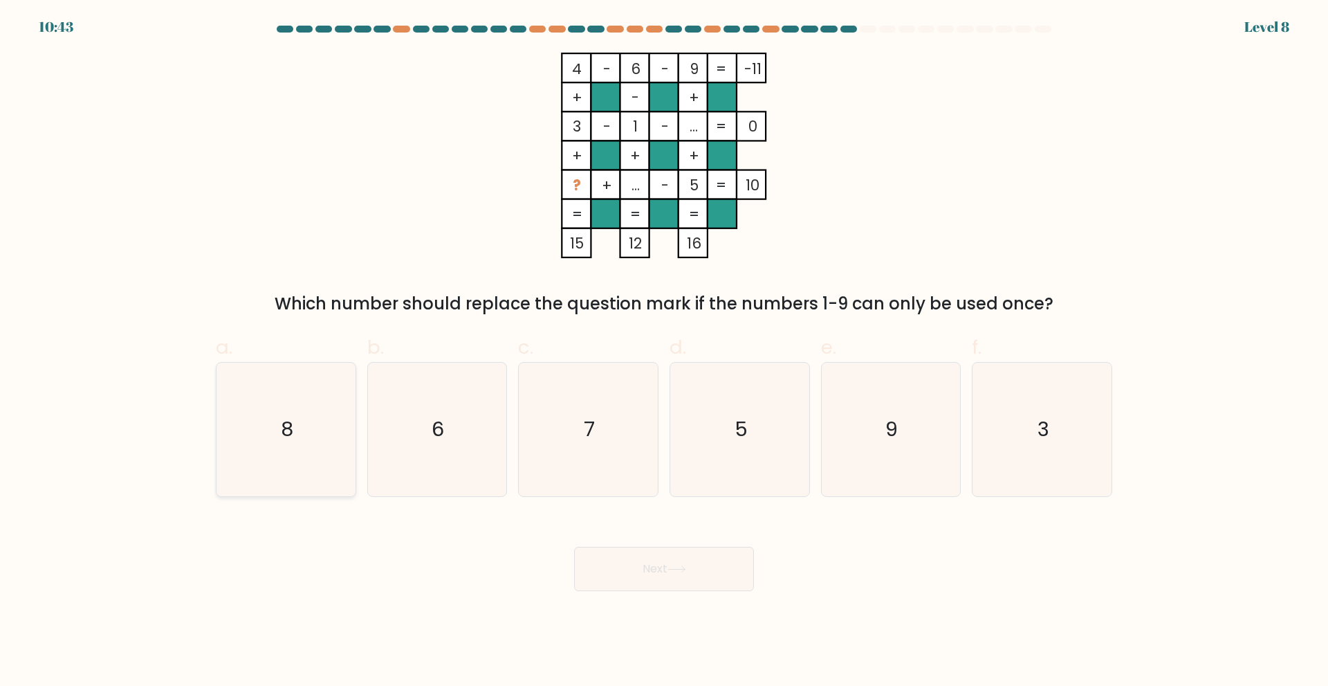
click at [288, 441] on text "8" at bounding box center [287, 429] width 12 height 28
click at [664, 352] on input "a. 8" at bounding box center [664, 347] width 1 height 9
radio input "true"
drag, startPoint x: 692, startPoint y: 569, endPoint x: 721, endPoint y: 579, distance: 30.6
click at [692, 570] on button "Next" at bounding box center [664, 568] width 180 height 44
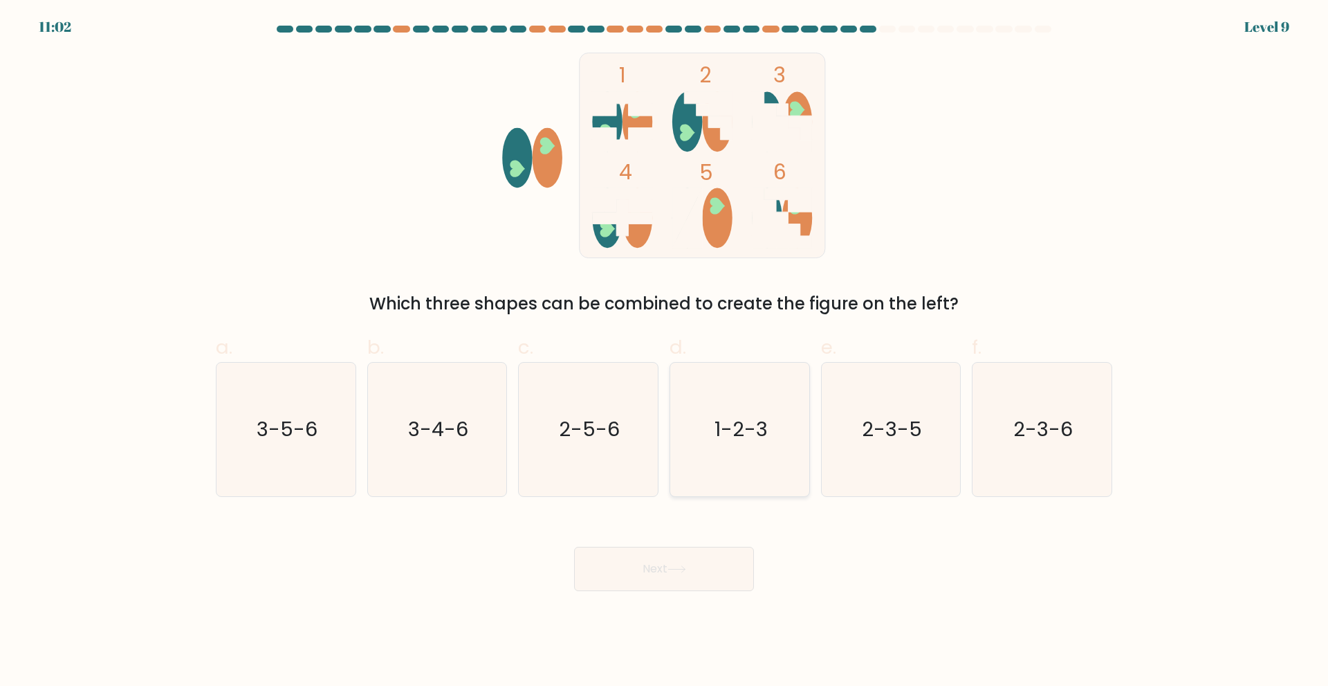
click at [703, 427] on icon "1-2-3" at bounding box center [740, 429] width 134 height 134
click at [665, 352] on input "d. 1-2-3" at bounding box center [664, 347] width 1 height 9
radio input "true"
click at [671, 581] on button "Next" at bounding box center [664, 568] width 180 height 44
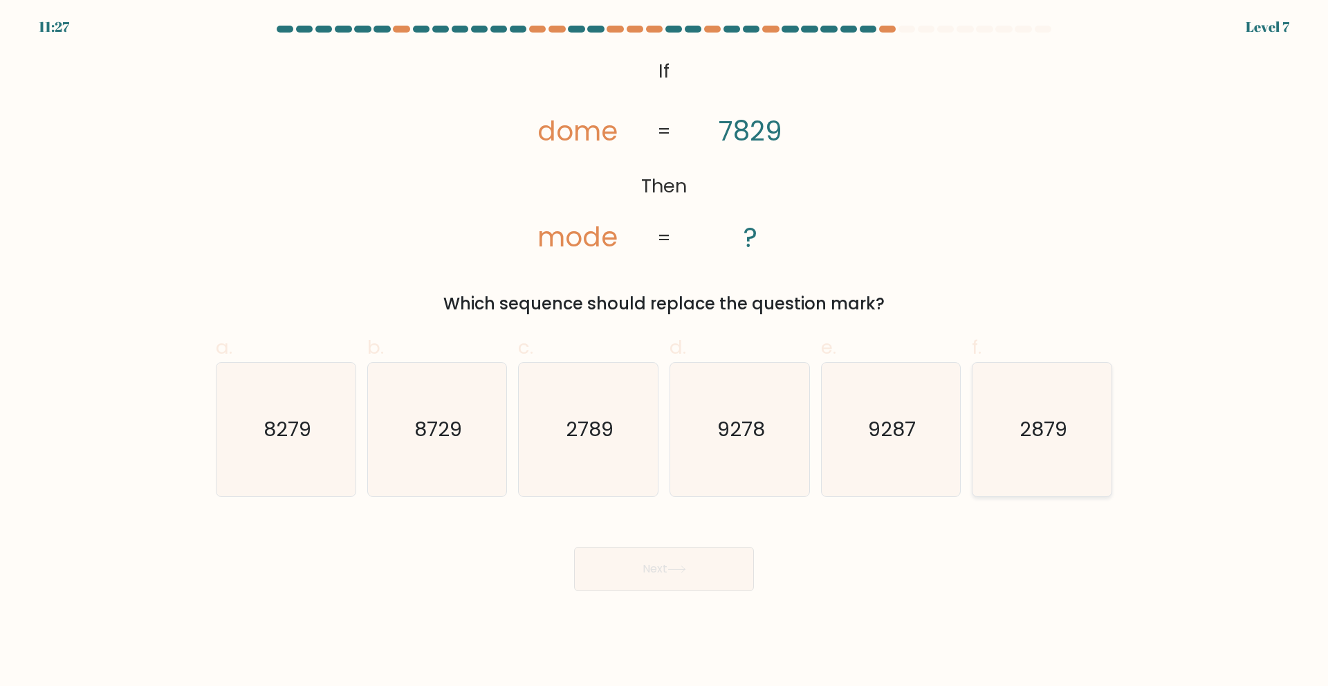
click at [1006, 449] on icon "2879" at bounding box center [1042, 429] width 134 height 134
click at [665, 352] on input "f. 2879" at bounding box center [664, 347] width 1 height 9
radio input "true"
click at [654, 580] on button "Next" at bounding box center [664, 568] width 180 height 44
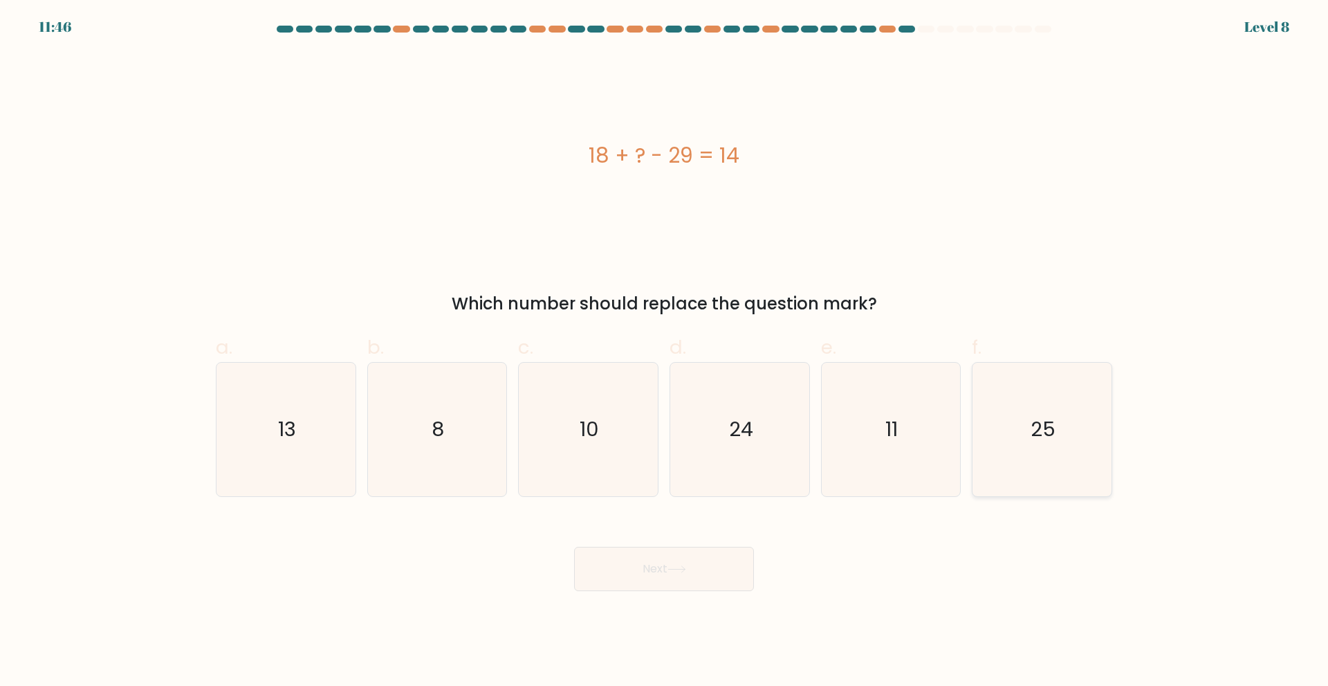
click at [999, 426] on icon "25" at bounding box center [1042, 429] width 134 height 134
click at [665, 352] on input "f. 25" at bounding box center [664, 347] width 1 height 9
radio input "true"
click at [689, 562] on button "Next" at bounding box center [664, 568] width 180 height 44
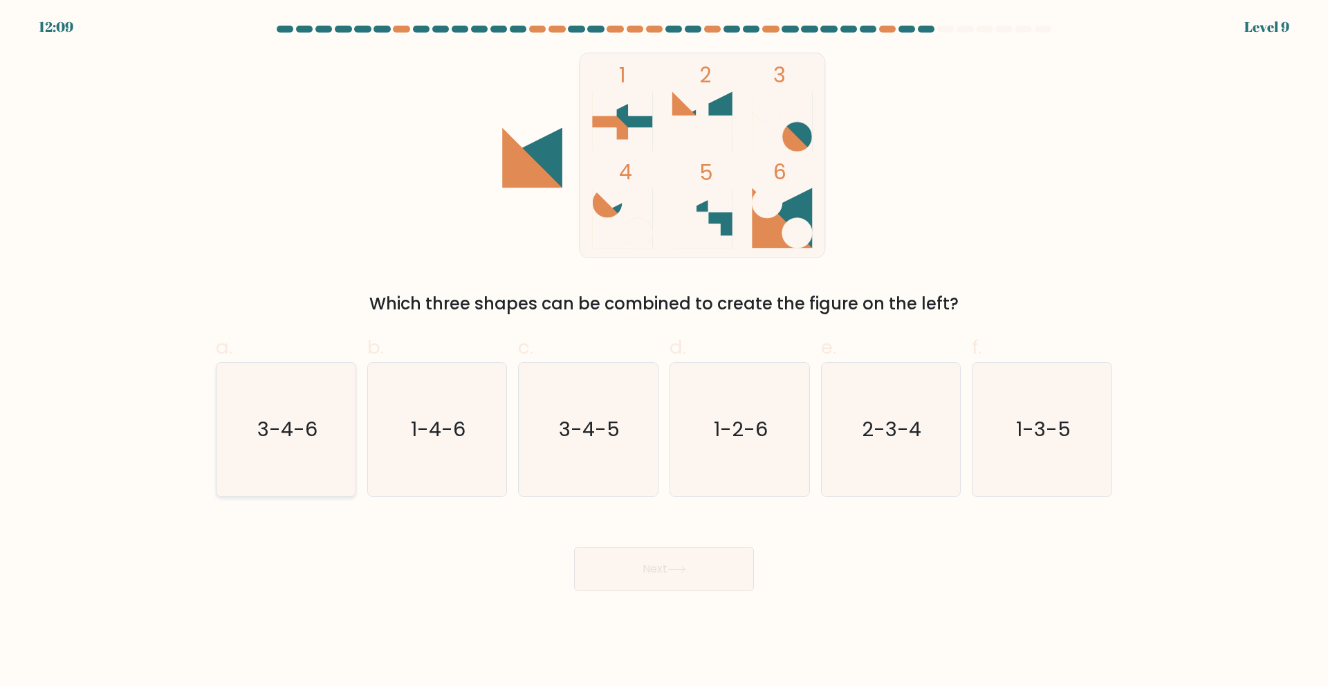
click at [297, 434] on text "3-4-6" at bounding box center [287, 429] width 60 height 28
click at [664, 352] on input "a. 3-4-6" at bounding box center [664, 347] width 1 height 9
radio input "true"
click at [660, 578] on button "Next" at bounding box center [664, 568] width 180 height 44
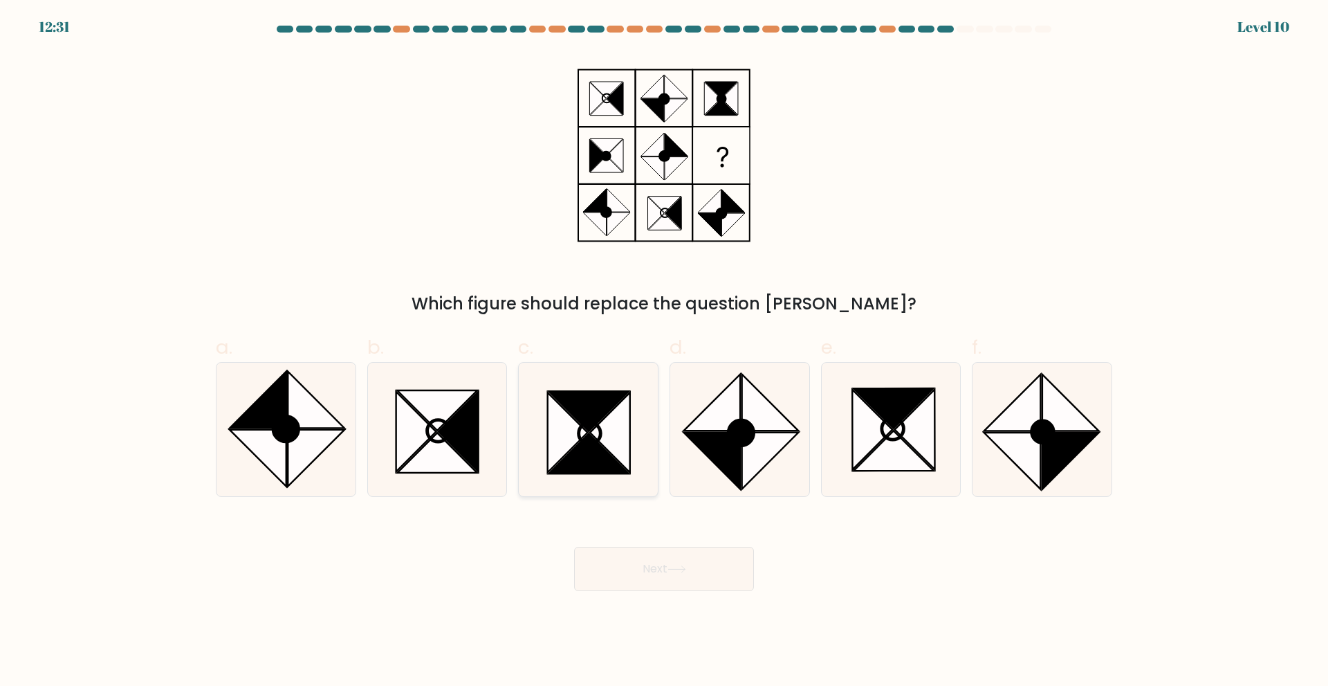
click at [593, 435] on icon at bounding box center [610, 432] width 40 height 80
click at [664, 352] on input "c." at bounding box center [664, 347] width 1 height 9
radio input "true"
click at [658, 558] on button "Next" at bounding box center [664, 568] width 180 height 44
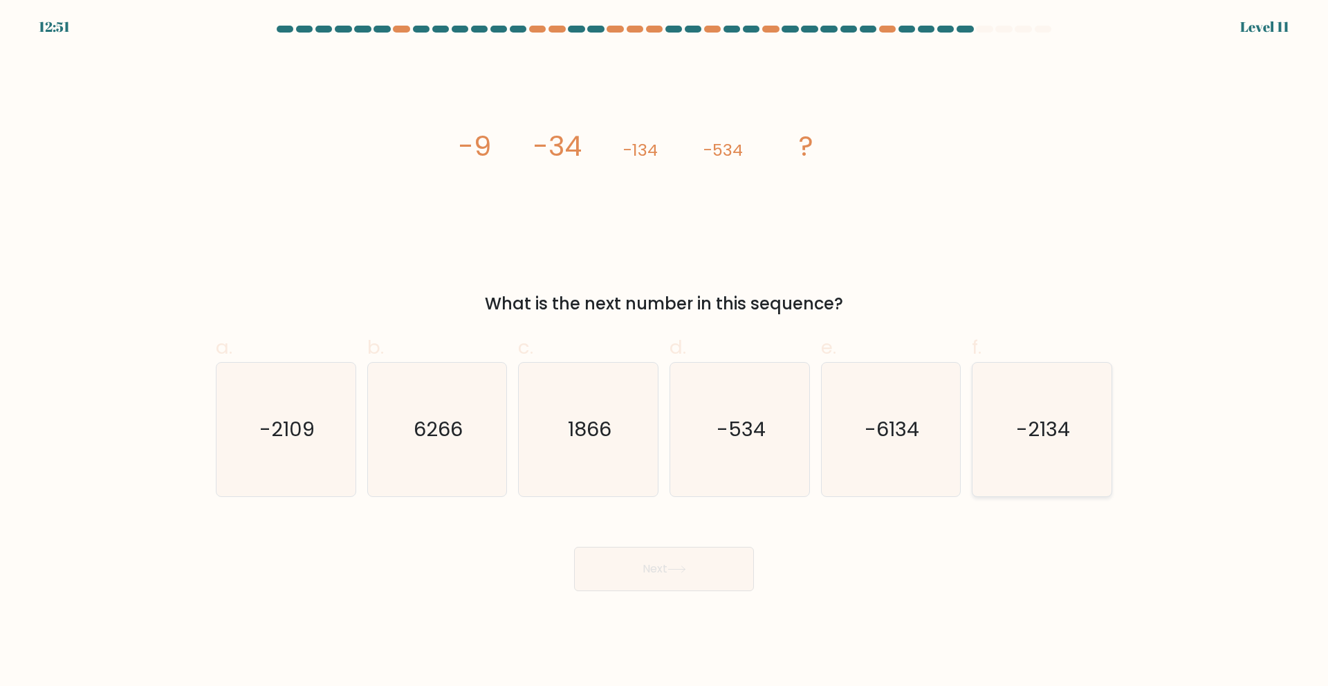
click at [1018, 456] on icon "-2134" at bounding box center [1042, 429] width 134 height 134
click at [665, 352] on input "f. -2134" at bounding box center [664, 347] width 1 height 9
radio input "true"
click at [701, 553] on button "Next" at bounding box center [664, 568] width 180 height 44
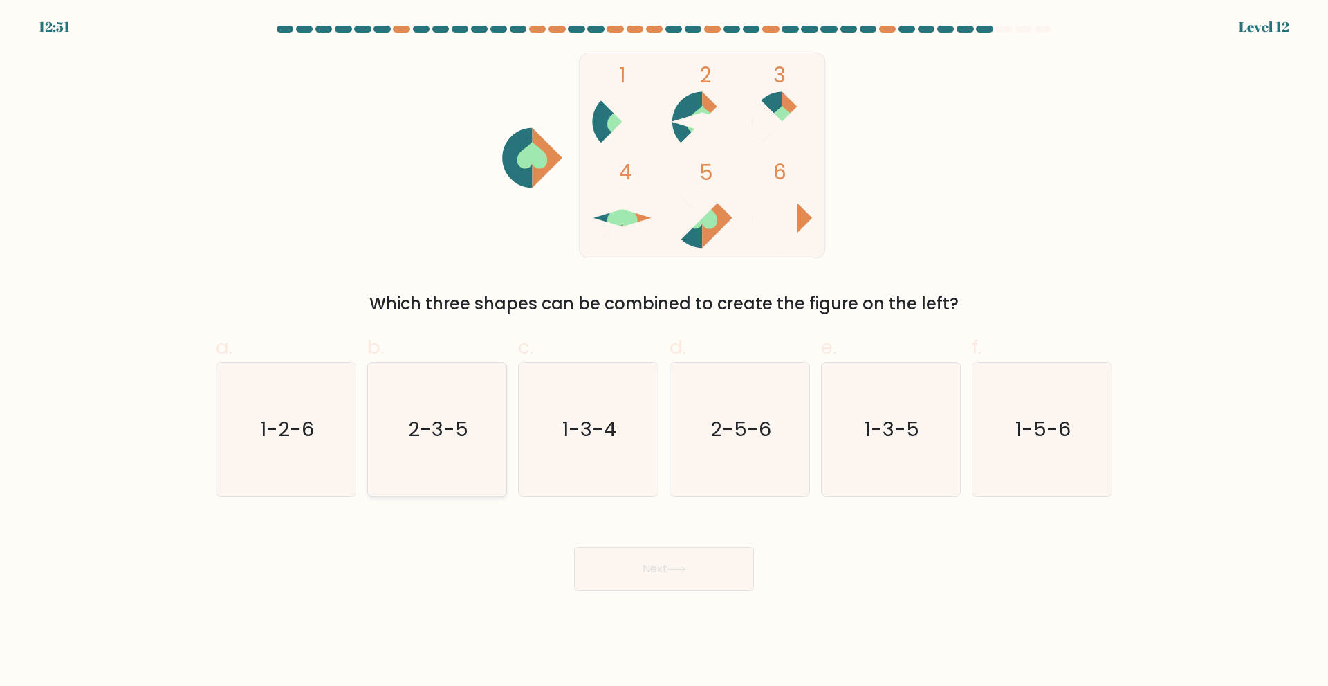
click at [466, 479] on icon "2-3-5" at bounding box center [437, 429] width 134 height 134
click at [664, 352] on input "b. 2-3-5" at bounding box center [664, 347] width 1 height 9
radio input "true"
click at [646, 562] on button "Next" at bounding box center [664, 568] width 180 height 44
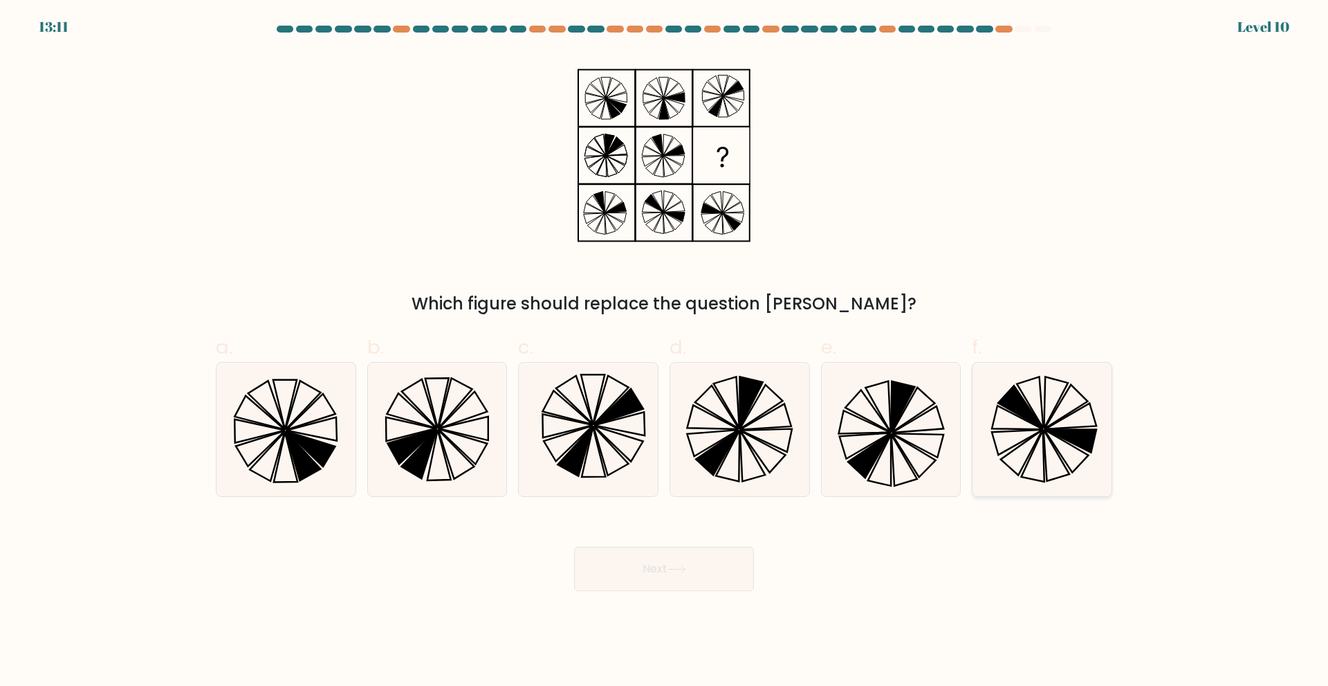
click at [1051, 403] on icon at bounding box center [1042, 429] width 134 height 134
click at [665, 352] on input "f." at bounding box center [664, 347] width 1 height 9
radio input "true"
click at [673, 545] on div "Next" at bounding box center [664, 551] width 913 height 77
click at [668, 566] on button "Next" at bounding box center [664, 568] width 180 height 44
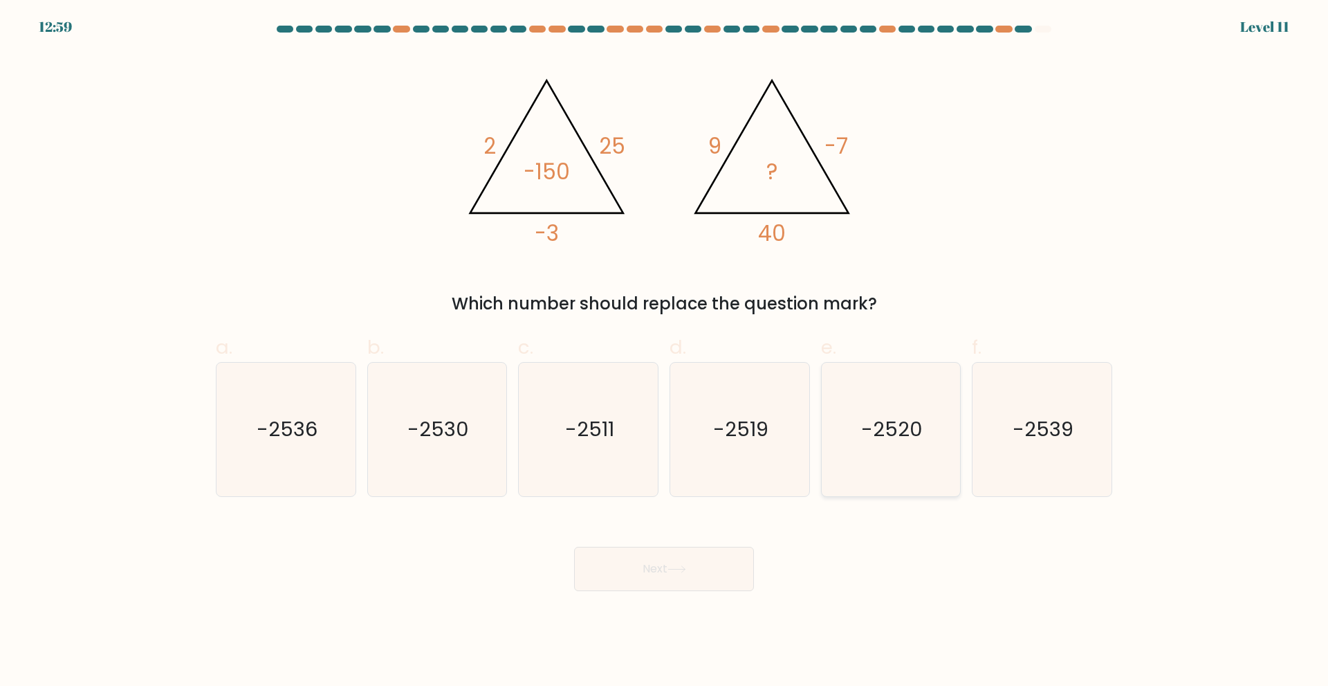
click at [872, 477] on icon "-2520" at bounding box center [891, 429] width 134 height 134
click at [665, 352] on input "e. -2520" at bounding box center [664, 347] width 1 height 9
radio input "true"
click at [671, 582] on button "Next" at bounding box center [664, 568] width 180 height 44
